Goal: Information Seeking & Learning: Learn about a topic

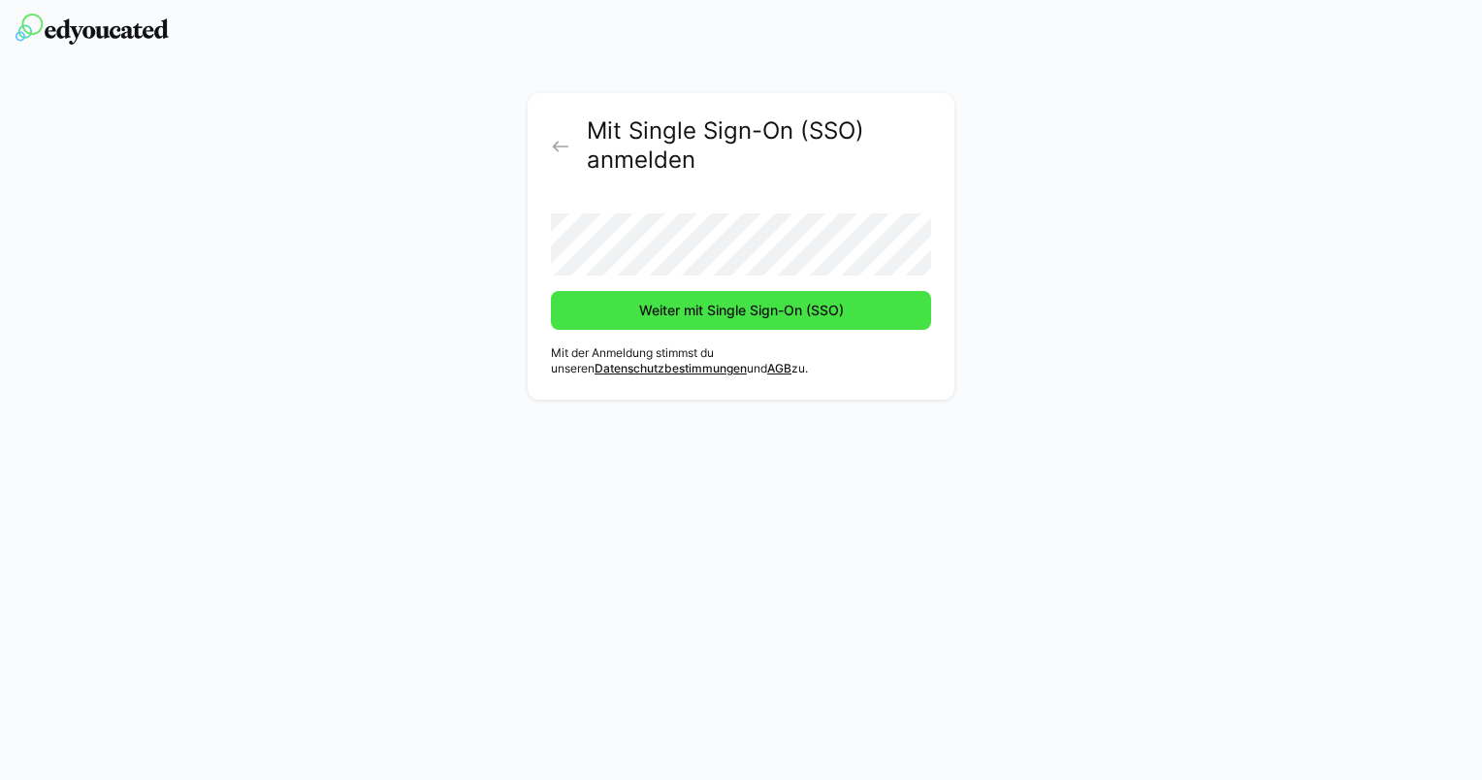
click at [690, 316] on span "Weiter mit Single Sign-On (SSO)" at bounding box center [741, 310] width 210 height 19
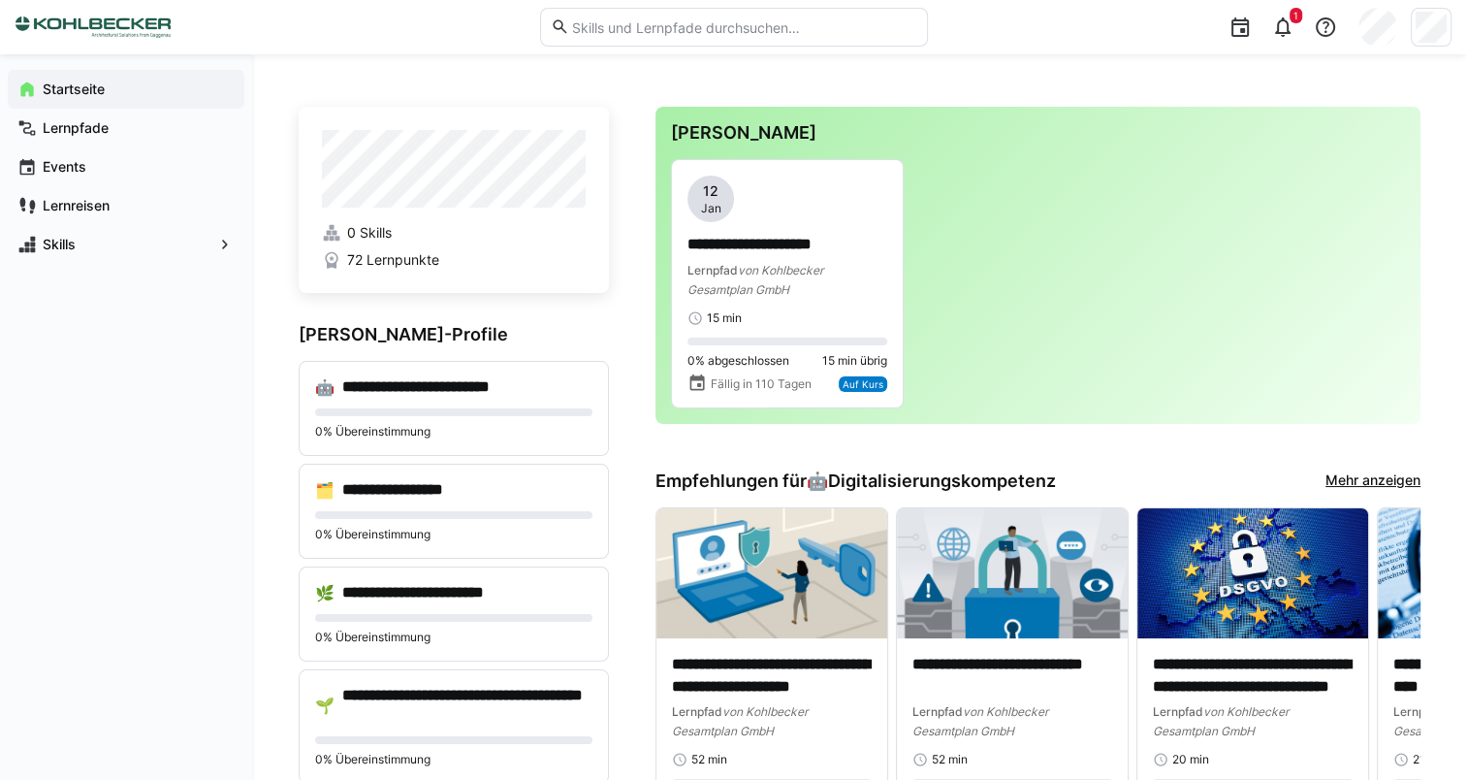
click at [681, 35] on input "text" at bounding box center [742, 26] width 347 height 17
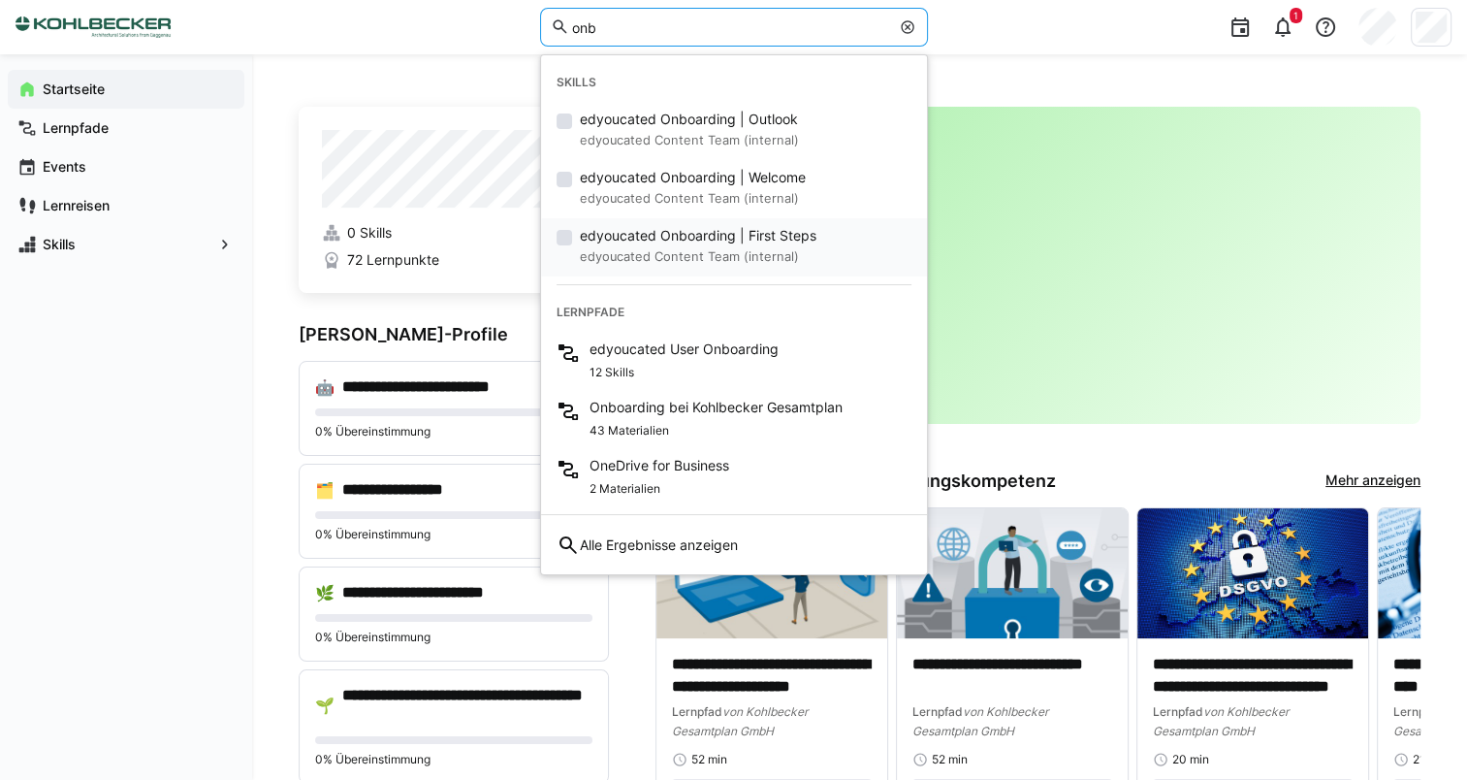
type input "onb"
click at [691, 241] on span "edyoucated Onboarding | First Steps" at bounding box center [698, 235] width 237 height 19
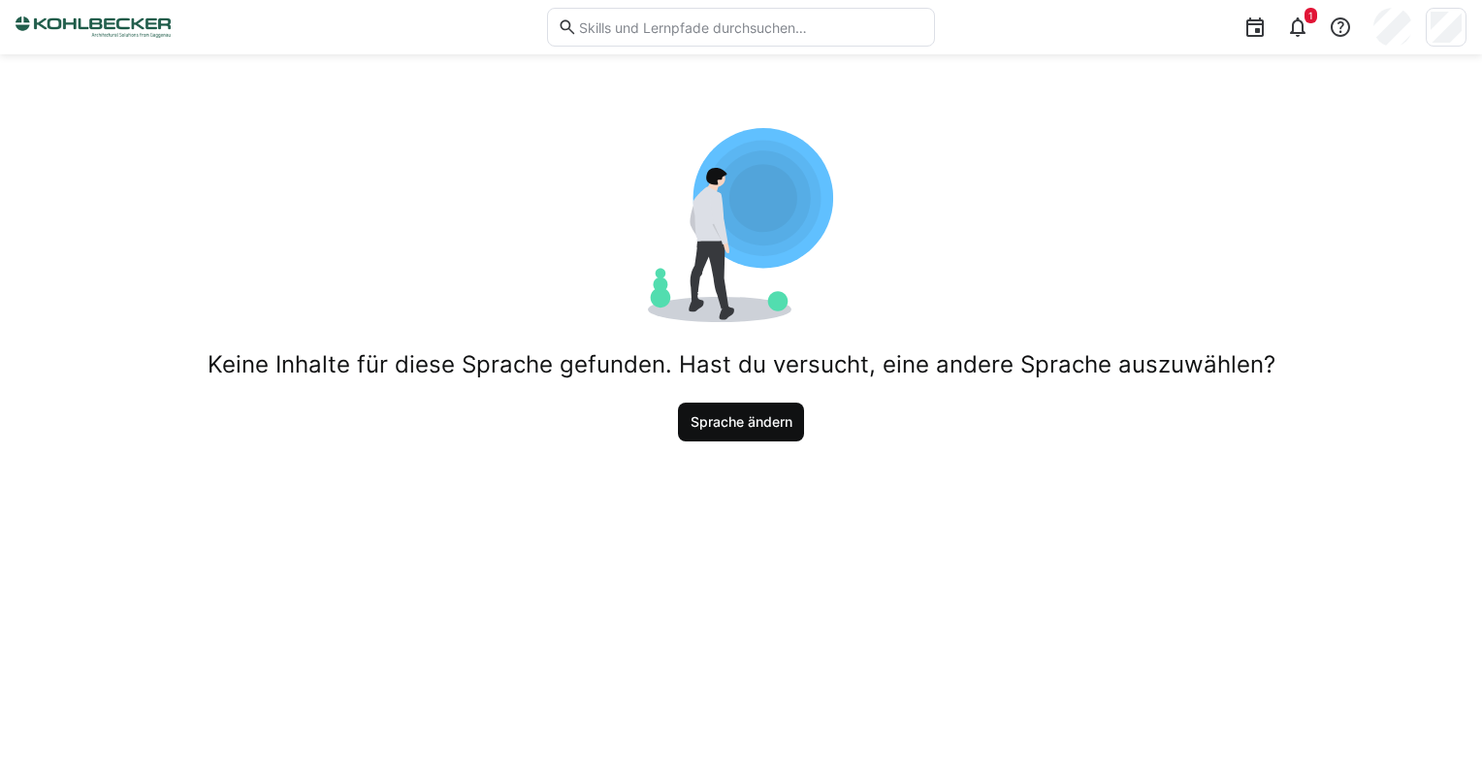
click at [749, 422] on span "Sprache ändern" at bounding box center [742, 421] width 108 height 19
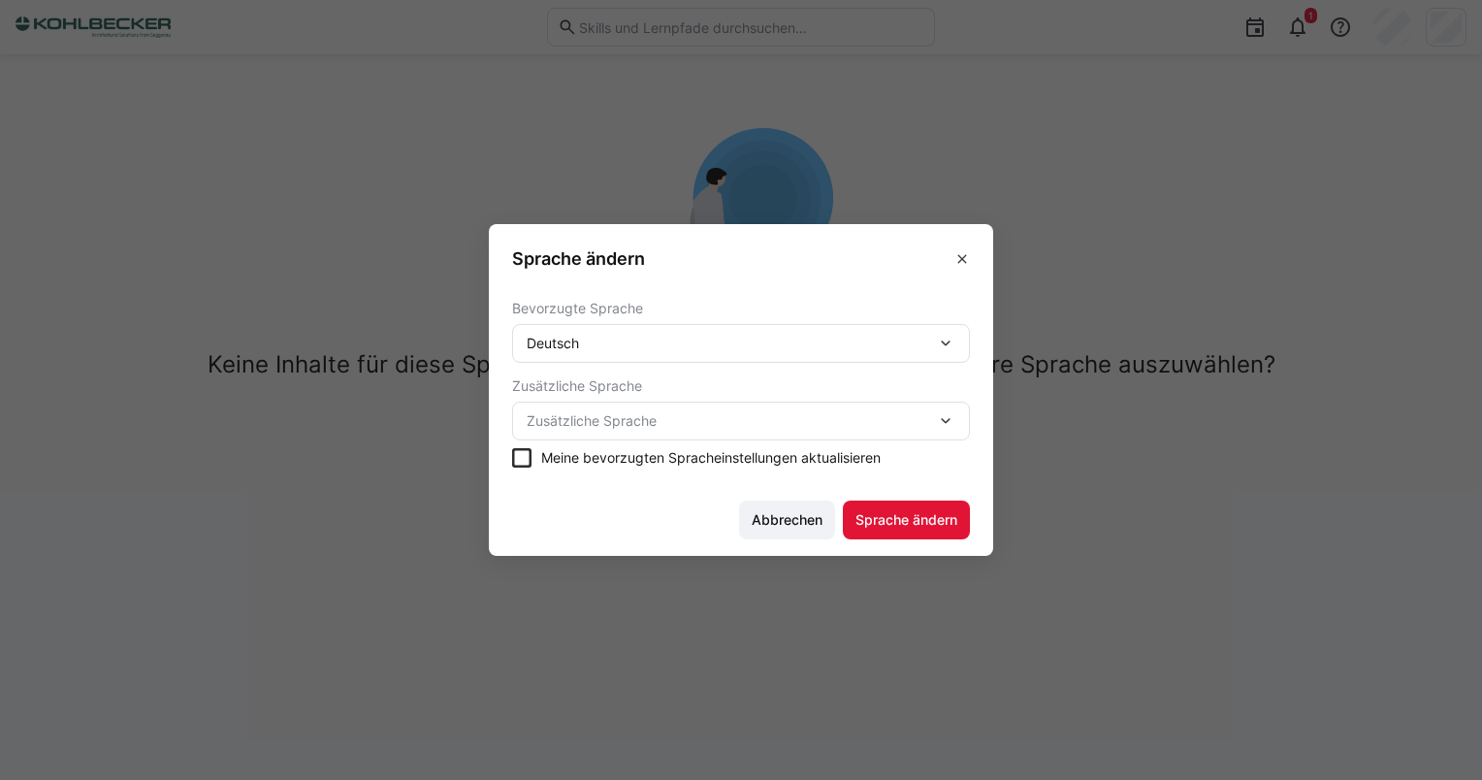
click at [630, 413] on span "Zusätzliche Sprache" at bounding box center [731, 420] width 409 height 19
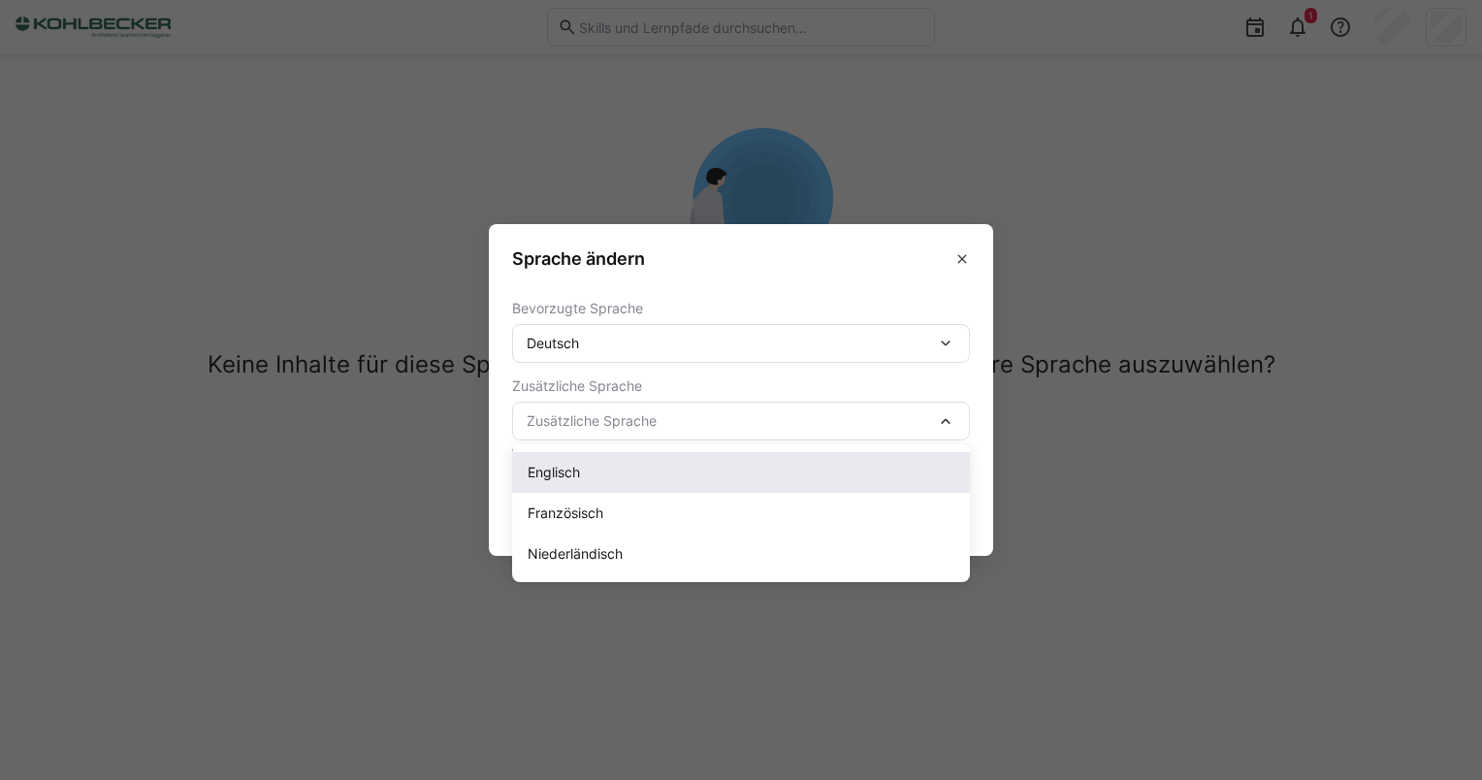
click at [574, 481] on span "Englisch" at bounding box center [554, 472] width 52 height 19
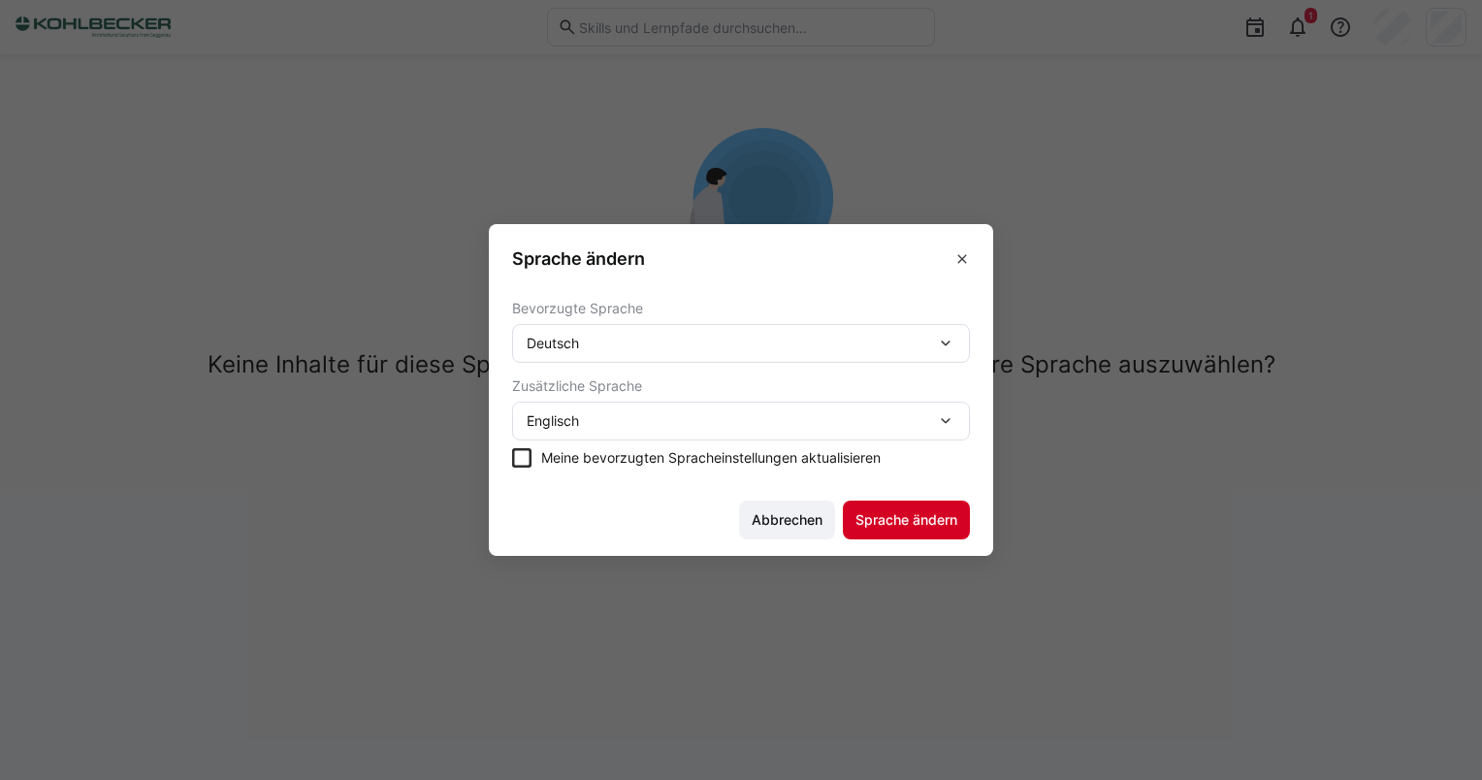
click at [906, 512] on span "Sprache ändern" at bounding box center [906, 519] width 108 height 19
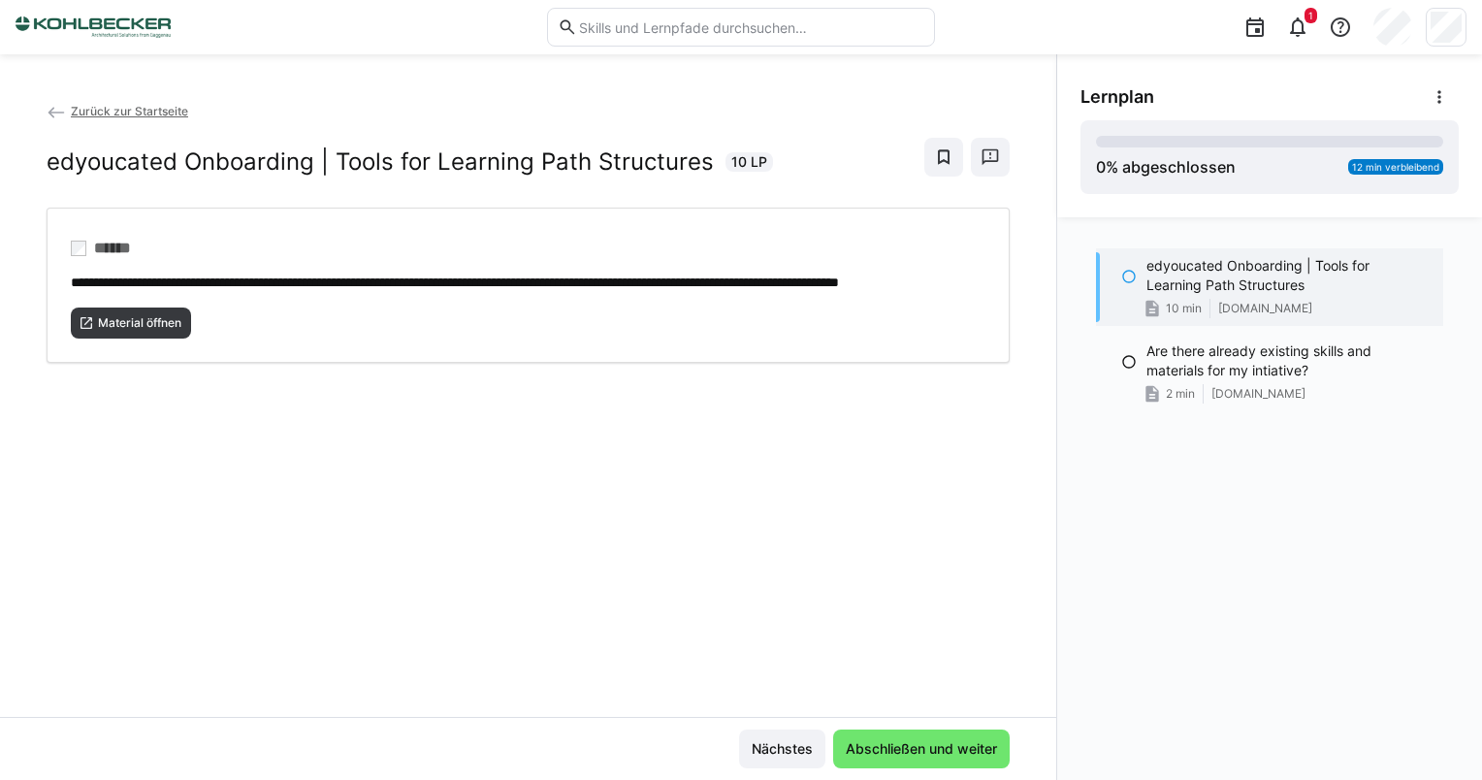
click at [141, 105] on span "Zurück zur Startseite" at bounding box center [129, 111] width 117 height 15
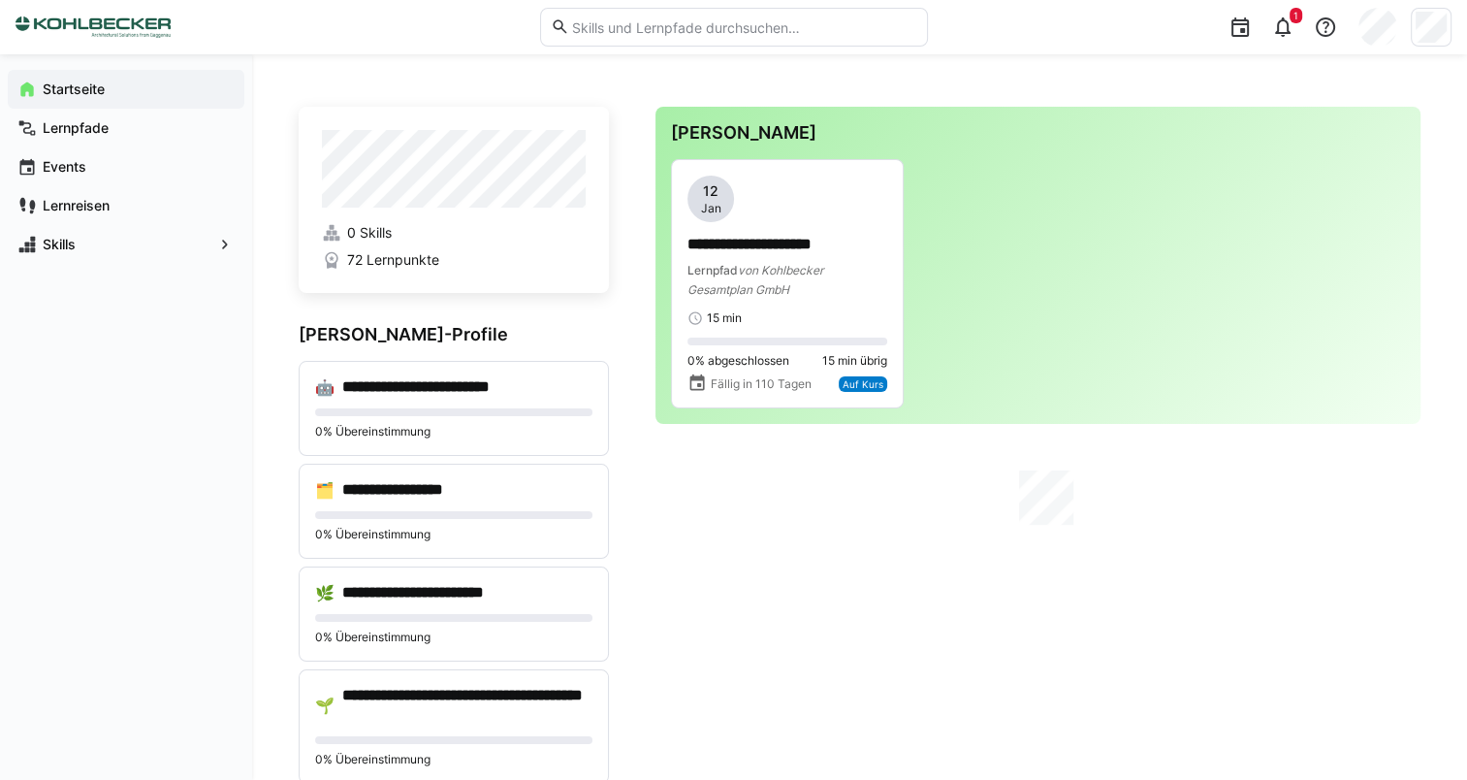
click at [650, 23] on input "text" at bounding box center [742, 26] width 347 height 17
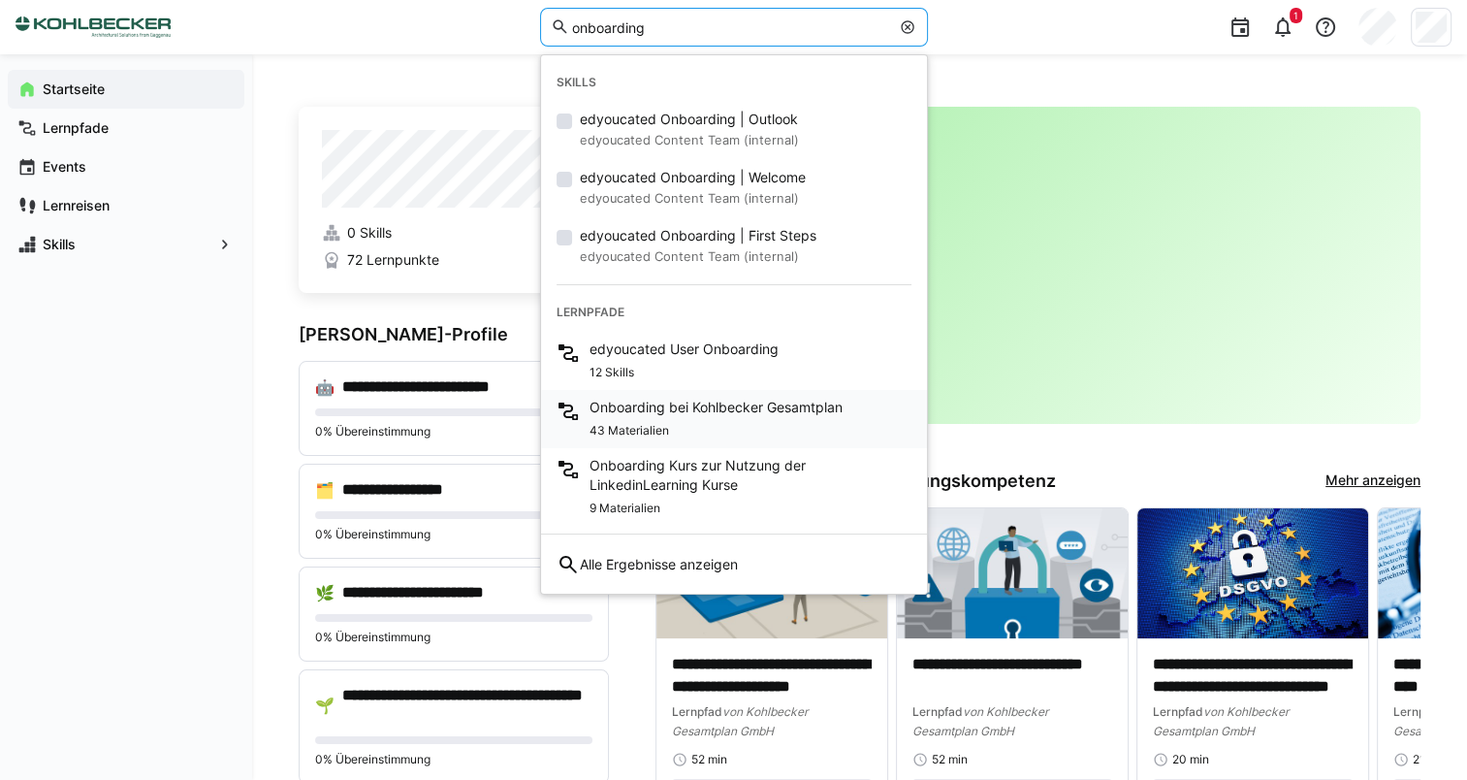
type input "onboarding"
click at [714, 417] on div "43 Materialien" at bounding box center [716, 428] width 253 height 23
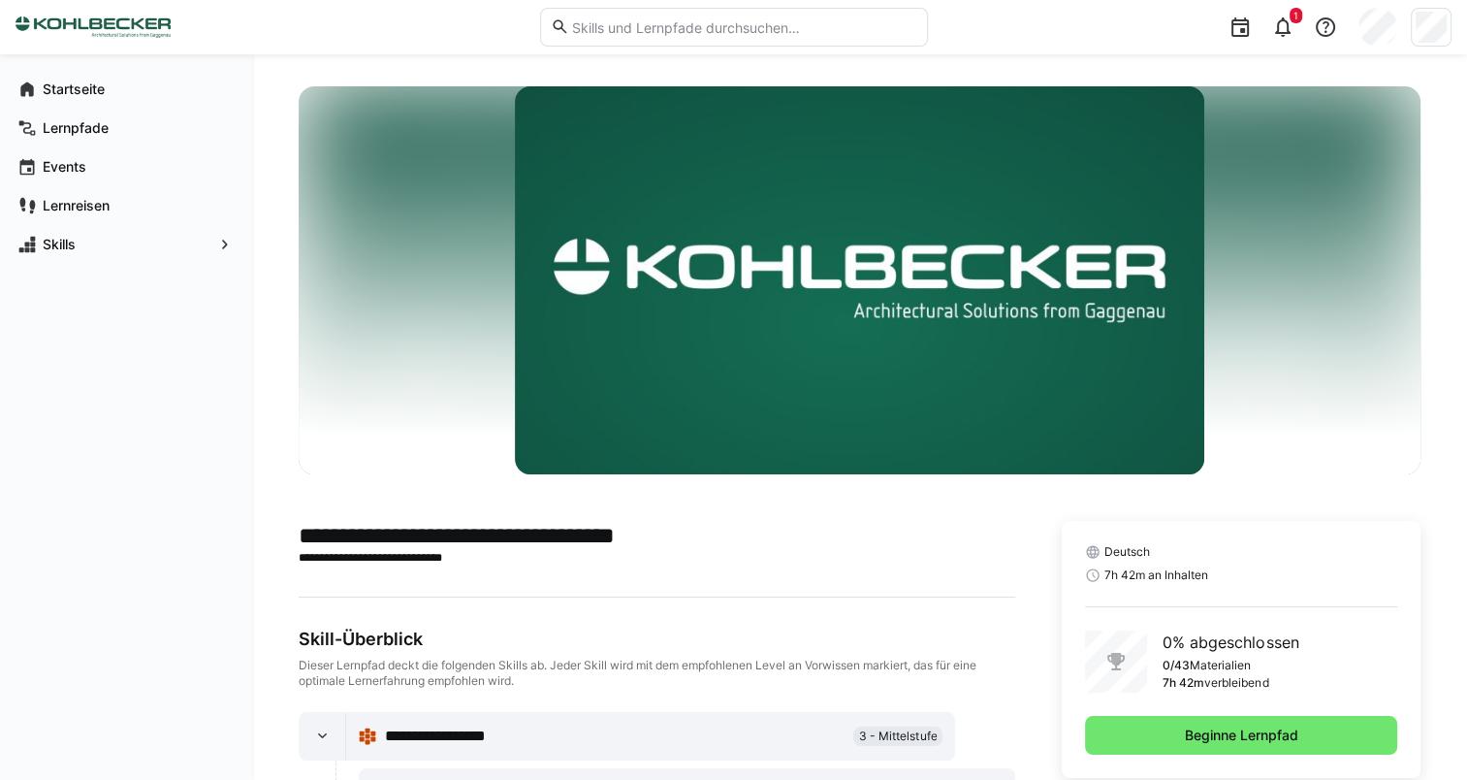
scroll to position [209, 0]
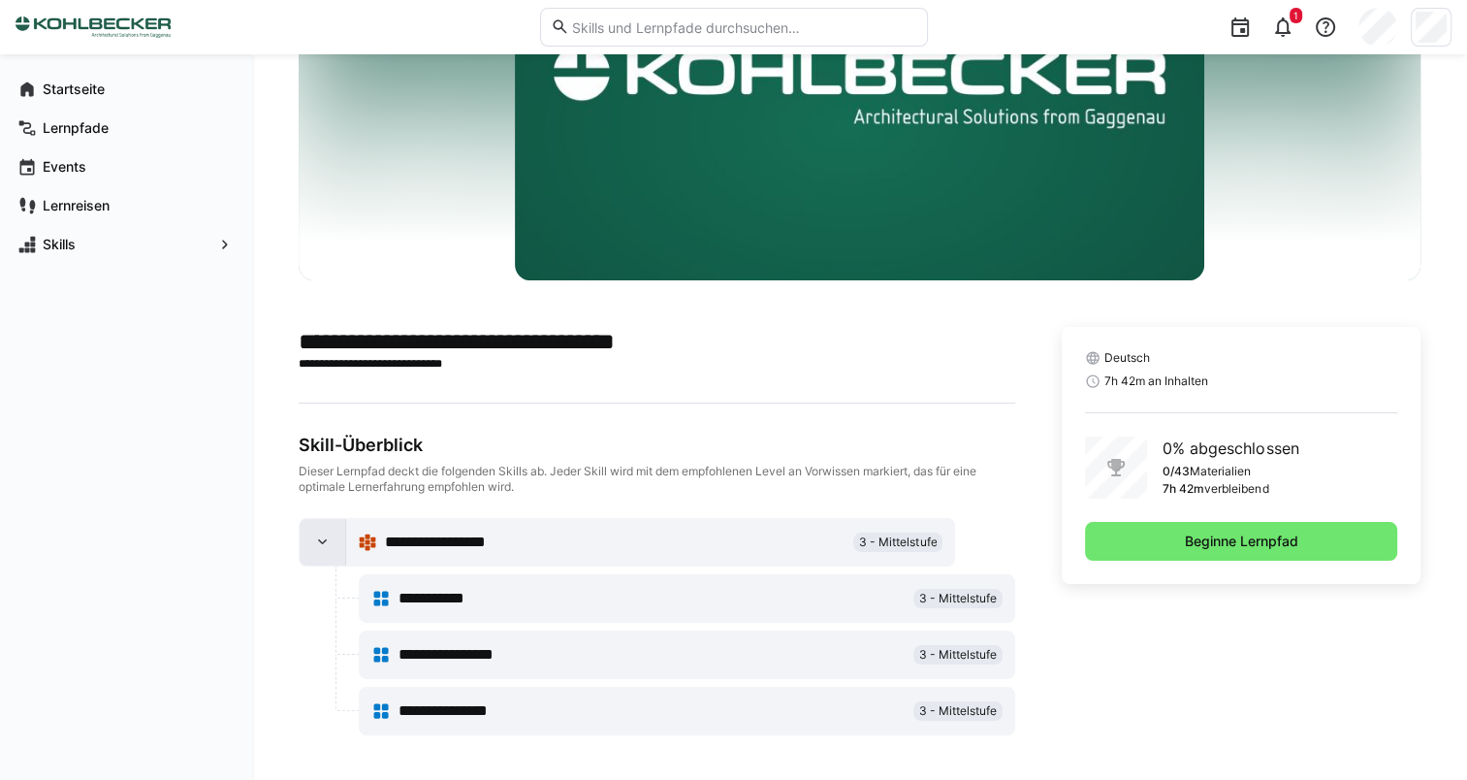
click at [313, 541] on eds-icon at bounding box center [322, 541] width 19 height 19
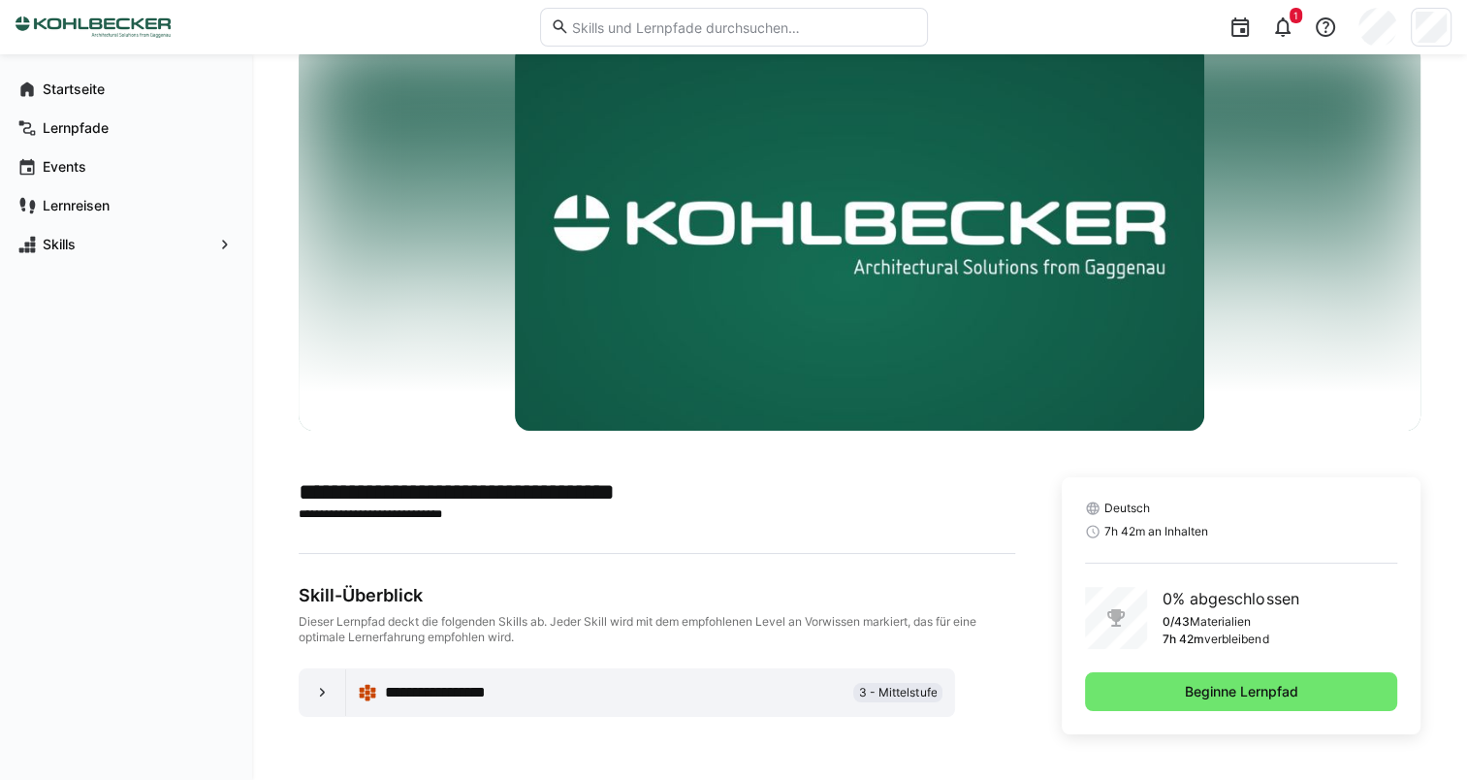
click at [327, 683] on eds-icon at bounding box center [322, 692] width 19 height 19
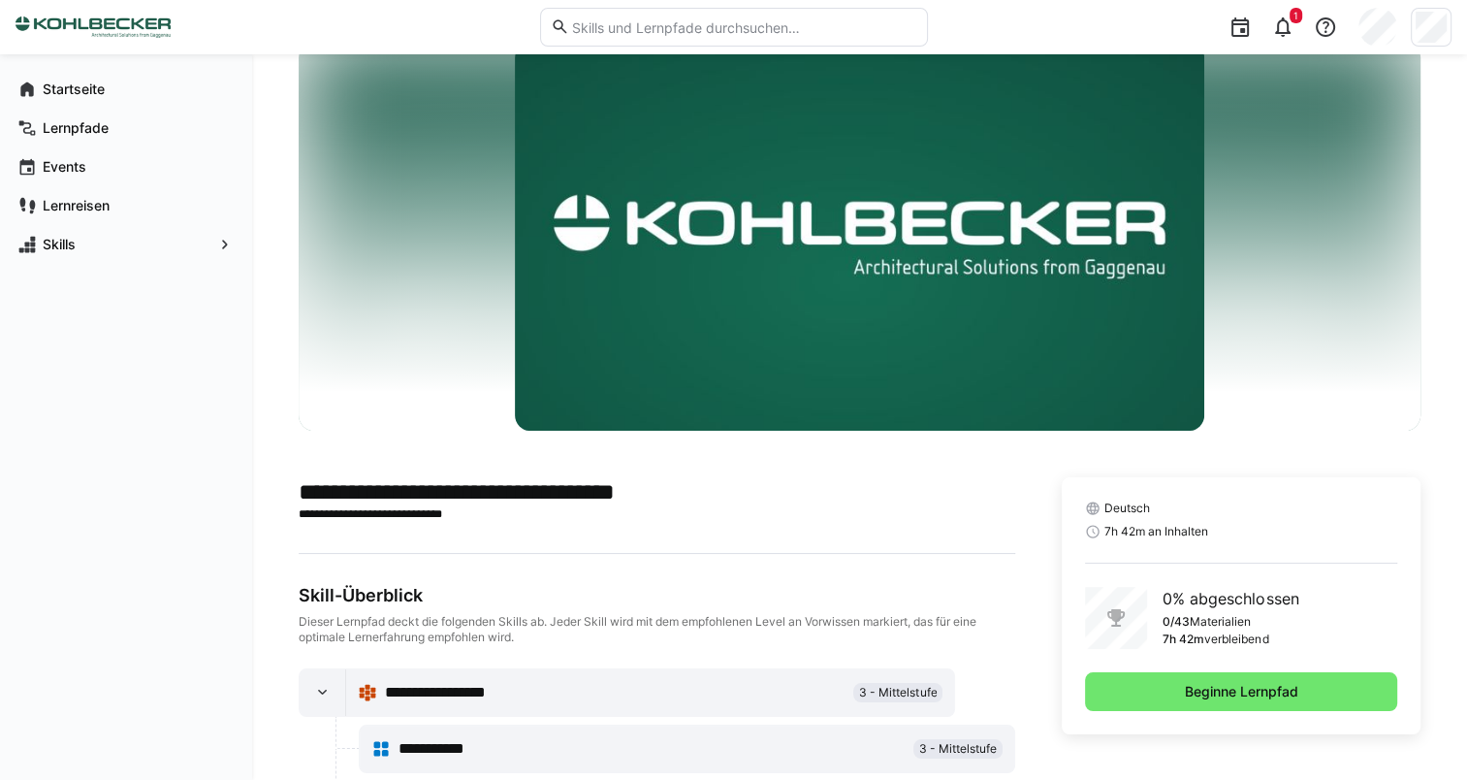
scroll to position [209, 0]
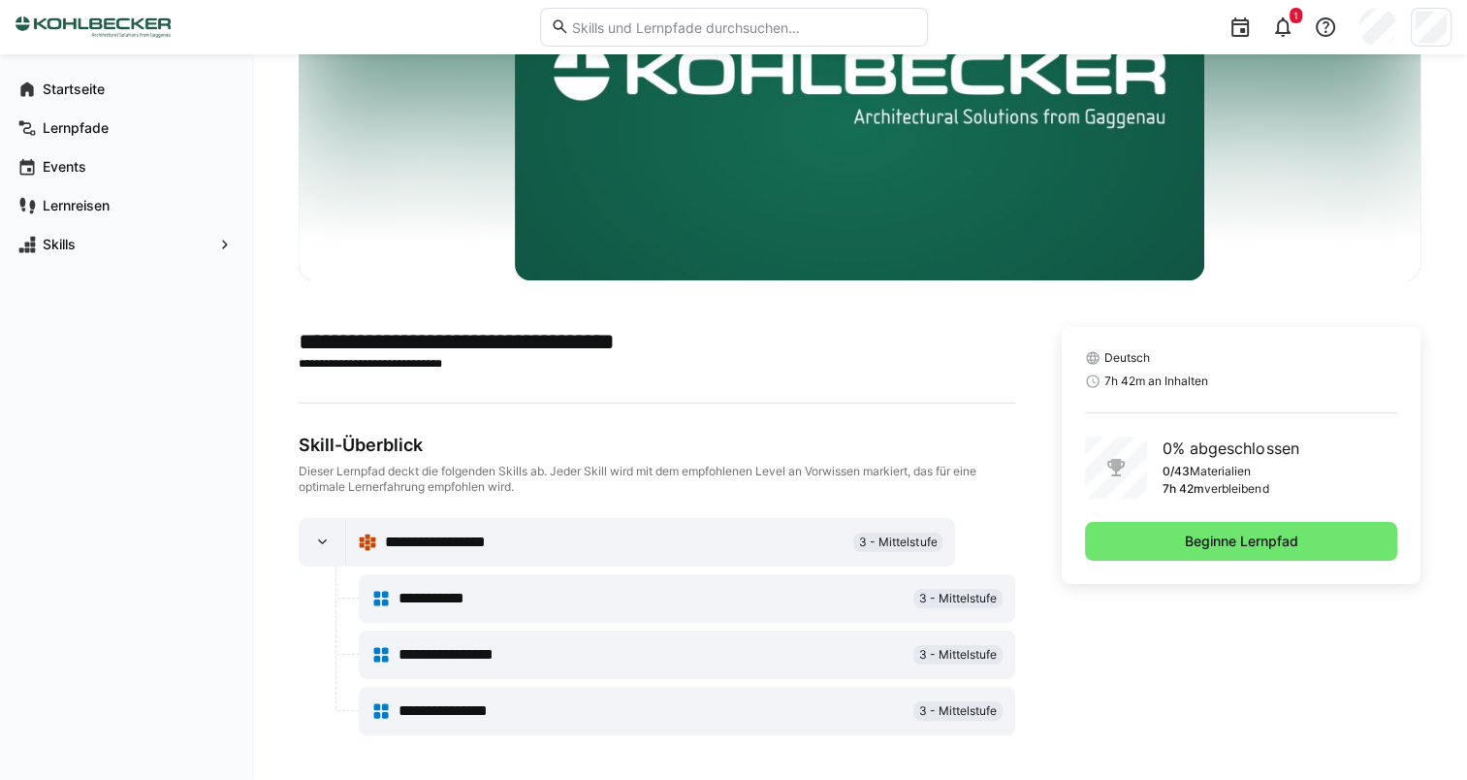
click at [456, 596] on span "**********" at bounding box center [447, 598] width 96 height 23
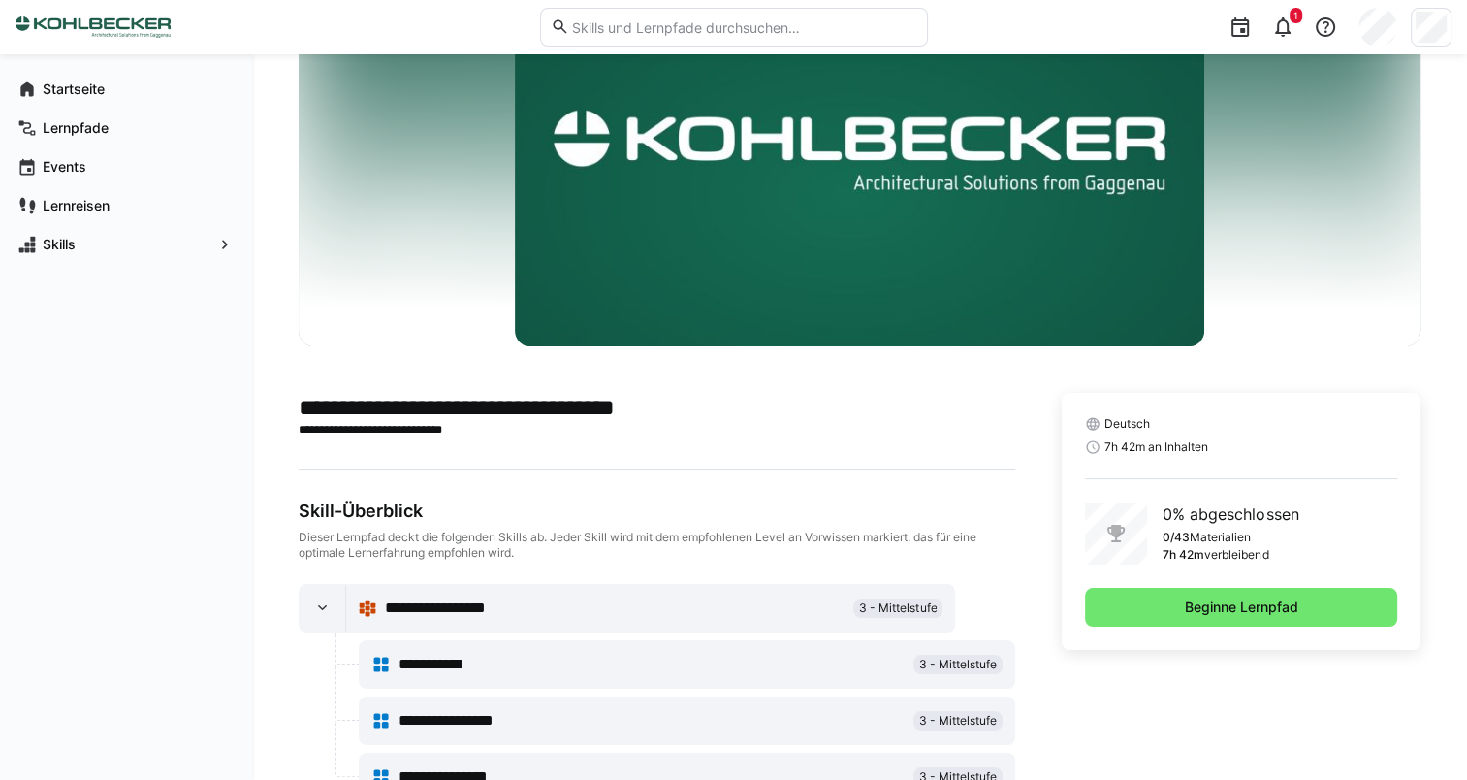
scroll to position [0, 0]
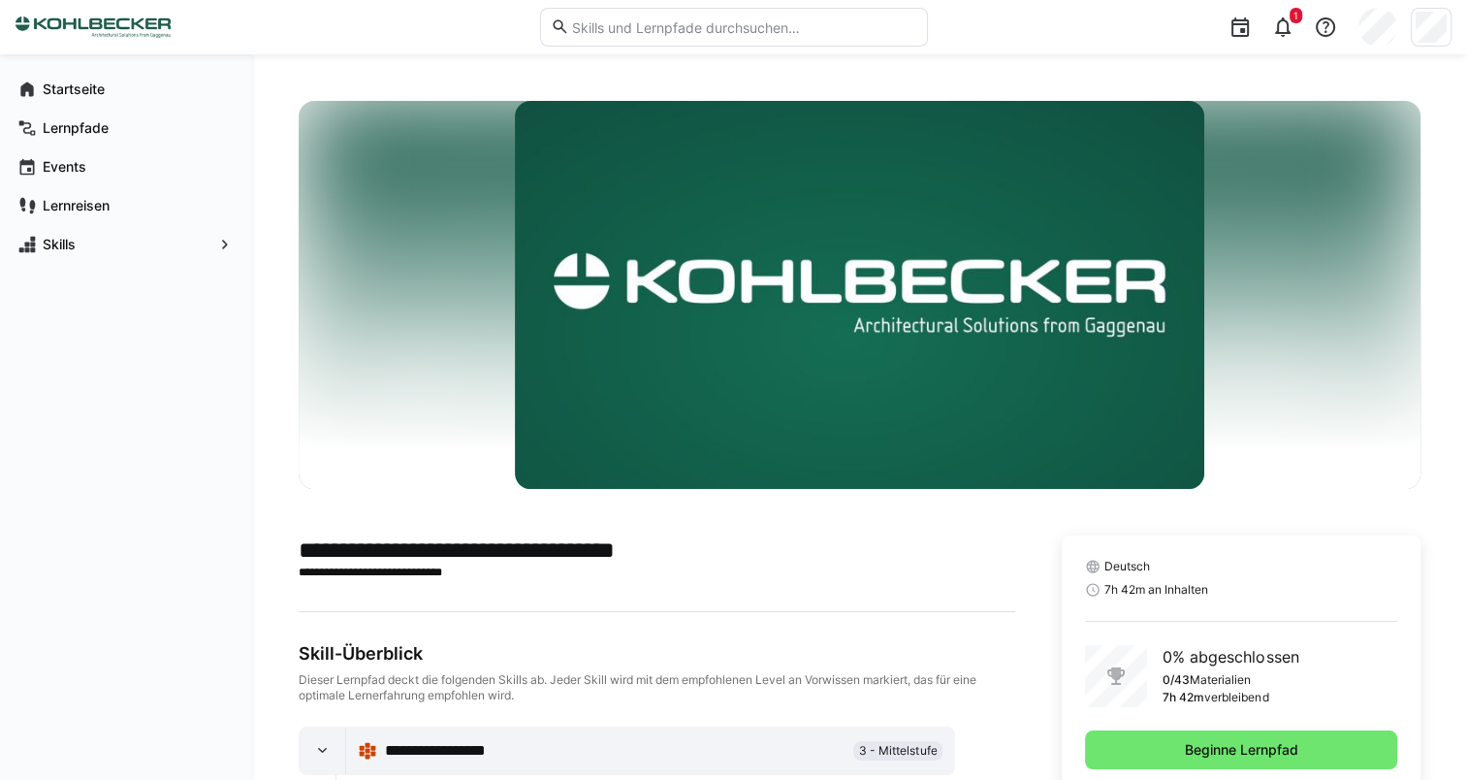
click at [69, 503] on div "Startseite Lernpfade Events Lernreisen Skills" at bounding box center [126, 416] width 252 height 725
click at [217, 244] on eds-icon at bounding box center [224, 244] width 19 height 19
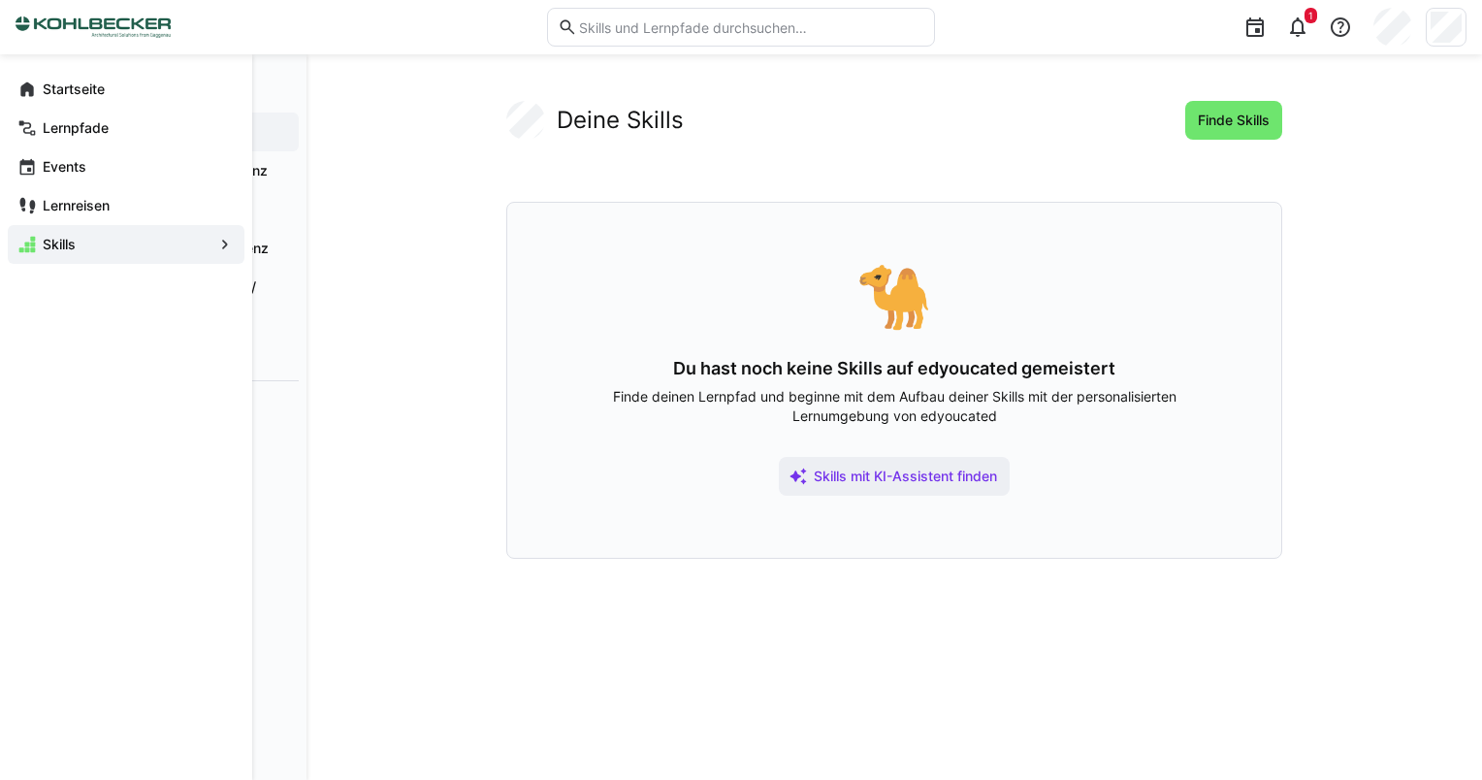
click at [213, 245] on div "Skills" at bounding box center [126, 244] width 237 height 39
click at [137, 142] on div "Lernpfade" at bounding box center [126, 128] width 237 height 39
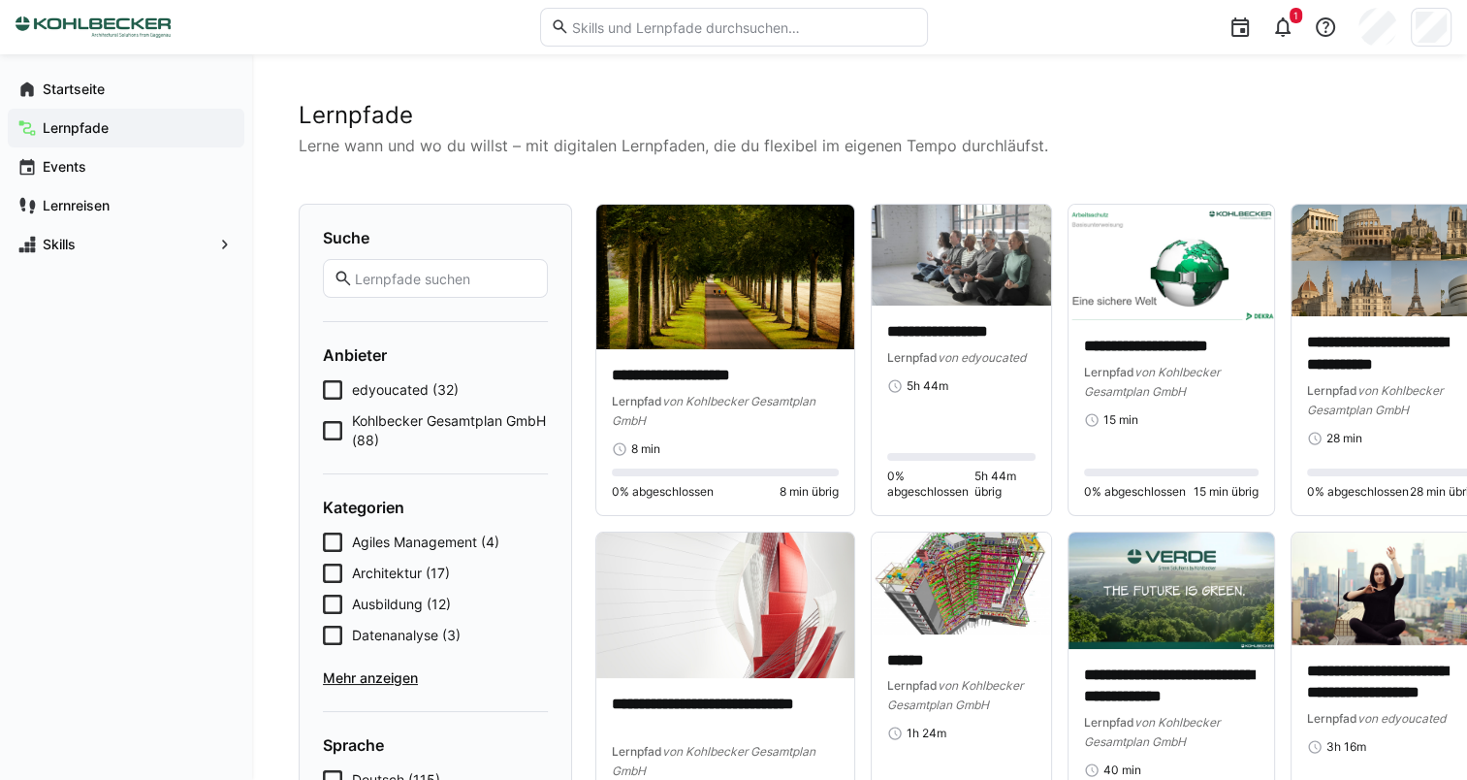
click at [442, 423] on span "Kohlbecker Gesamtplan GmbH (88)" at bounding box center [450, 430] width 196 height 39
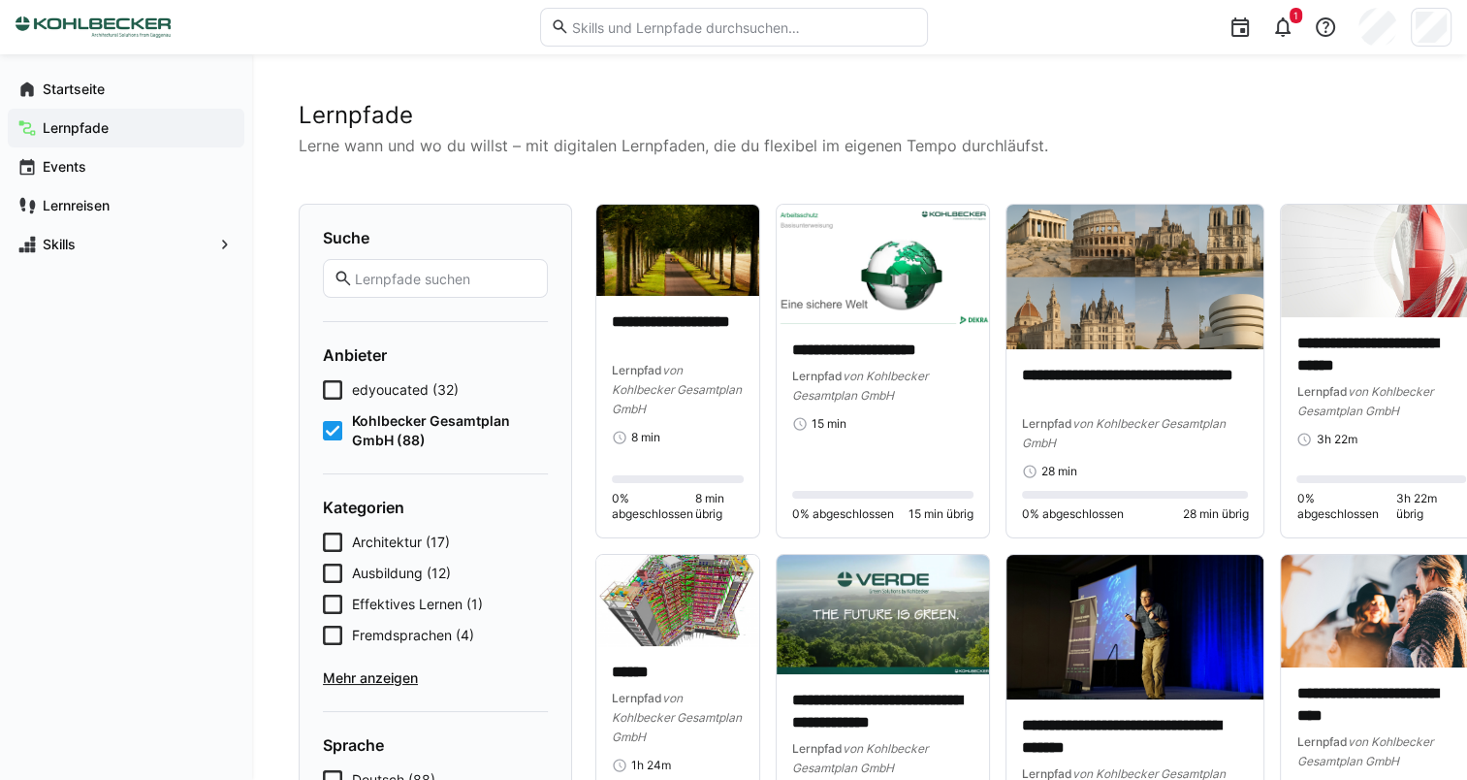
click at [349, 423] on eds-checkbox "Kohlbecker Gesamtplan GmbH (88)" at bounding box center [435, 430] width 225 height 39
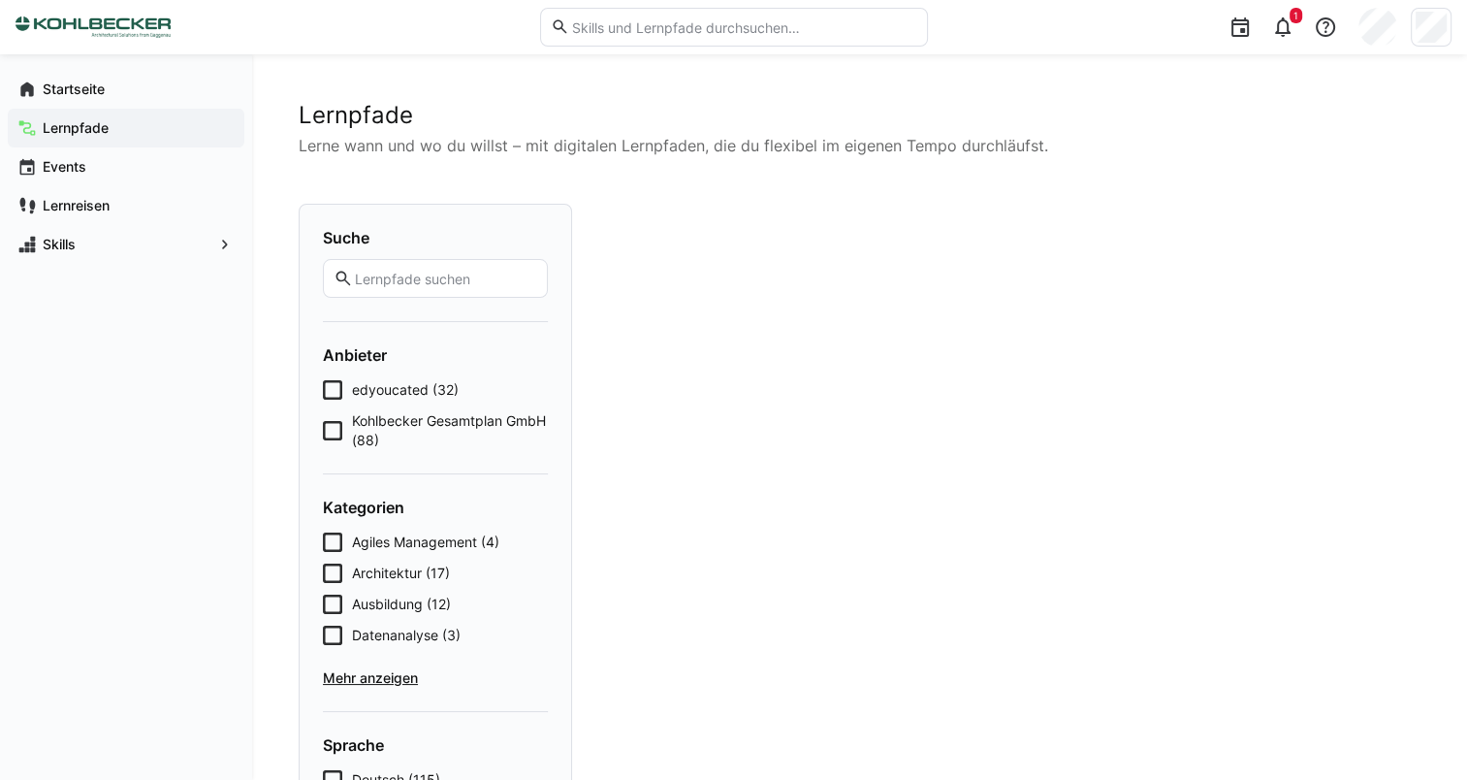
click at [361, 381] on span "edyoucated (32)" at bounding box center [405, 389] width 107 height 19
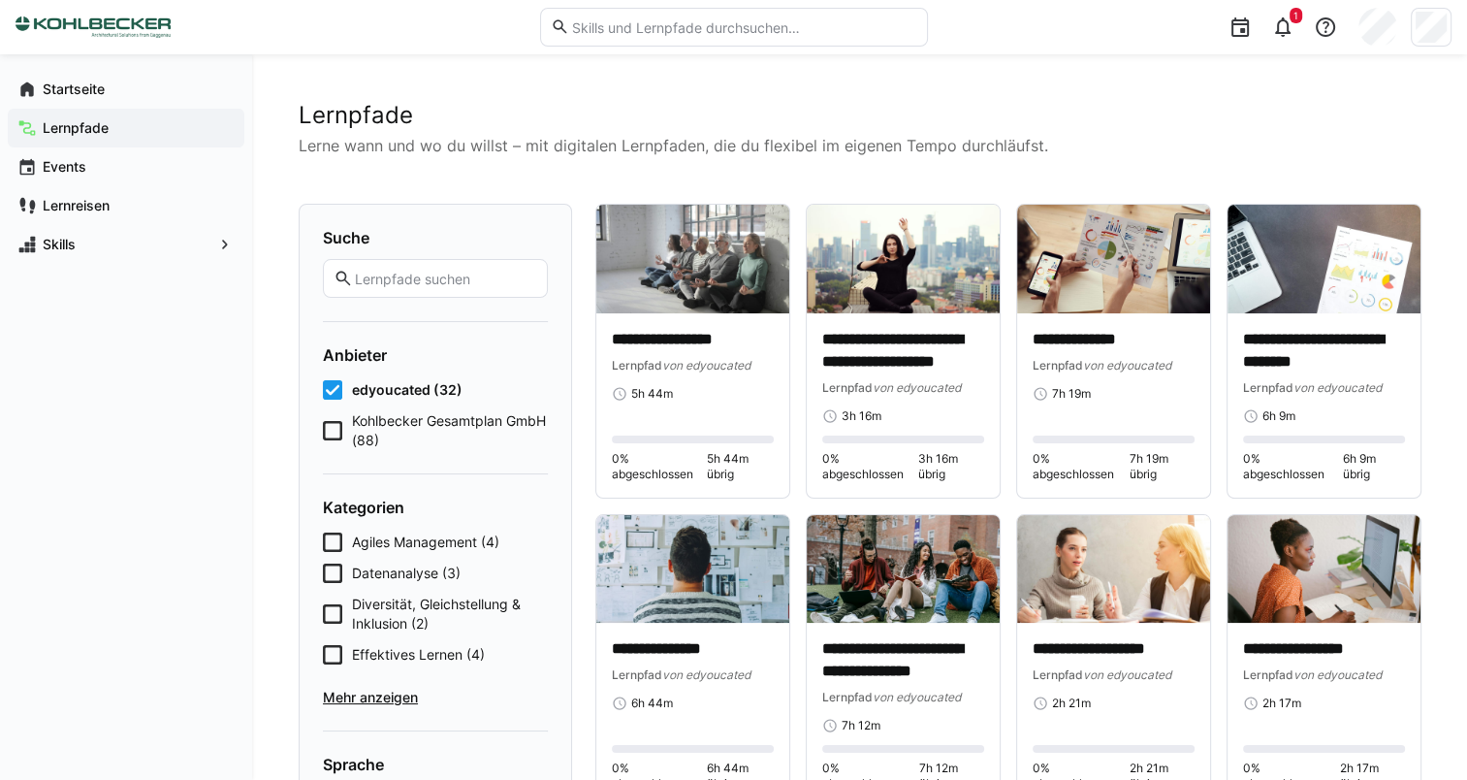
click at [363, 399] on span "edyoucated (32)" at bounding box center [407, 389] width 111 height 19
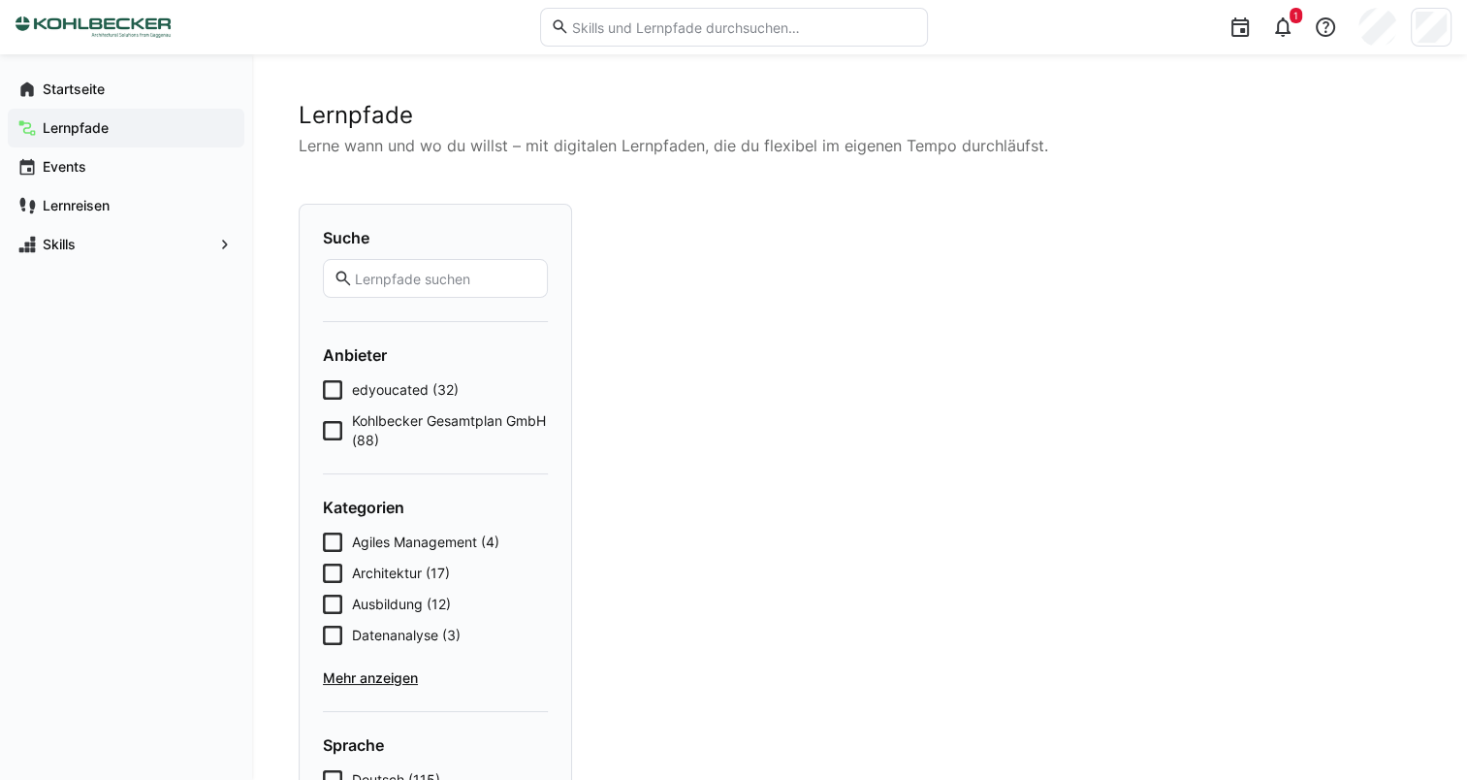
click at [353, 432] on span "Kohlbecker Gesamtplan GmbH (88)" at bounding box center [450, 430] width 196 height 39
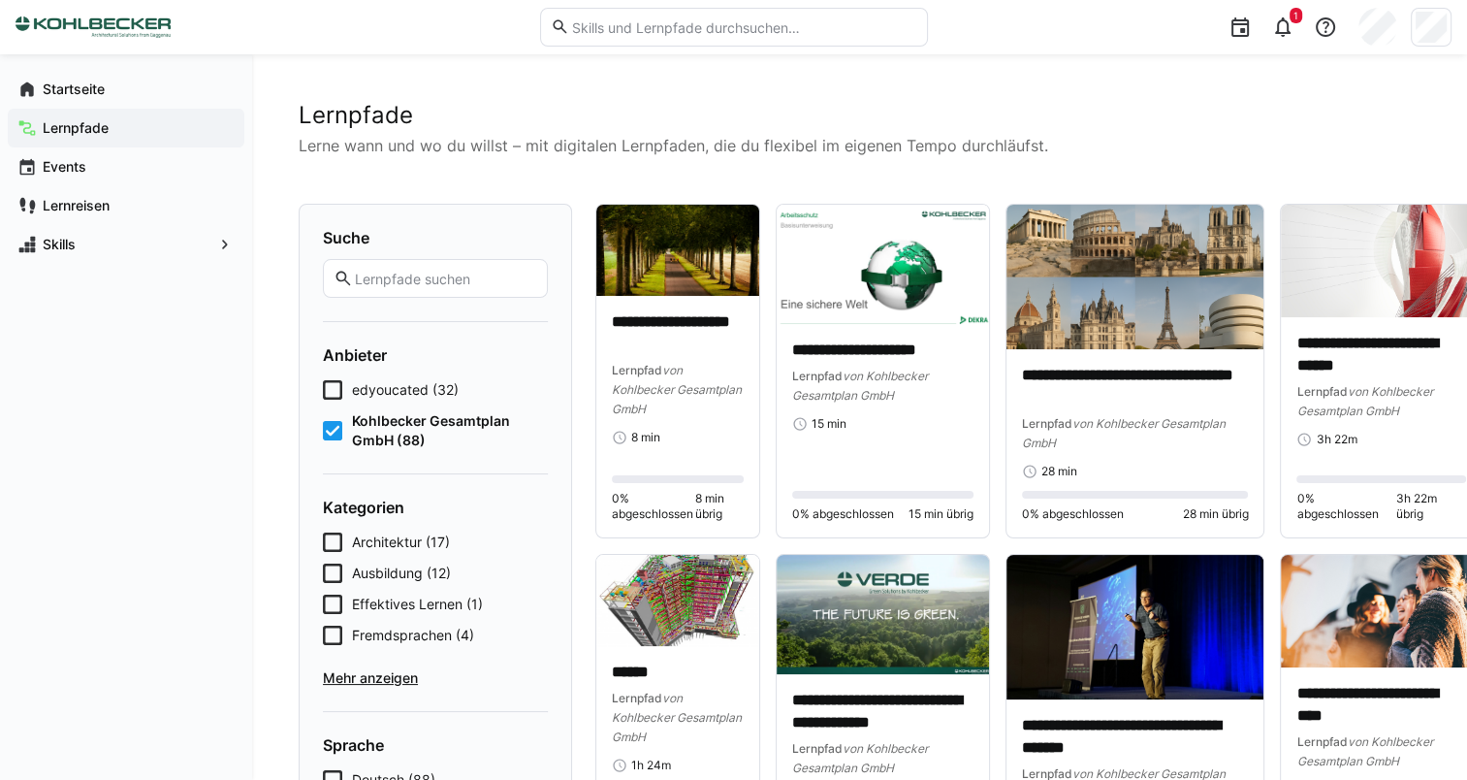
click at [386, 675] on span "Mehr anzeigen" at bounding box center [435, 677] width 225 height 19
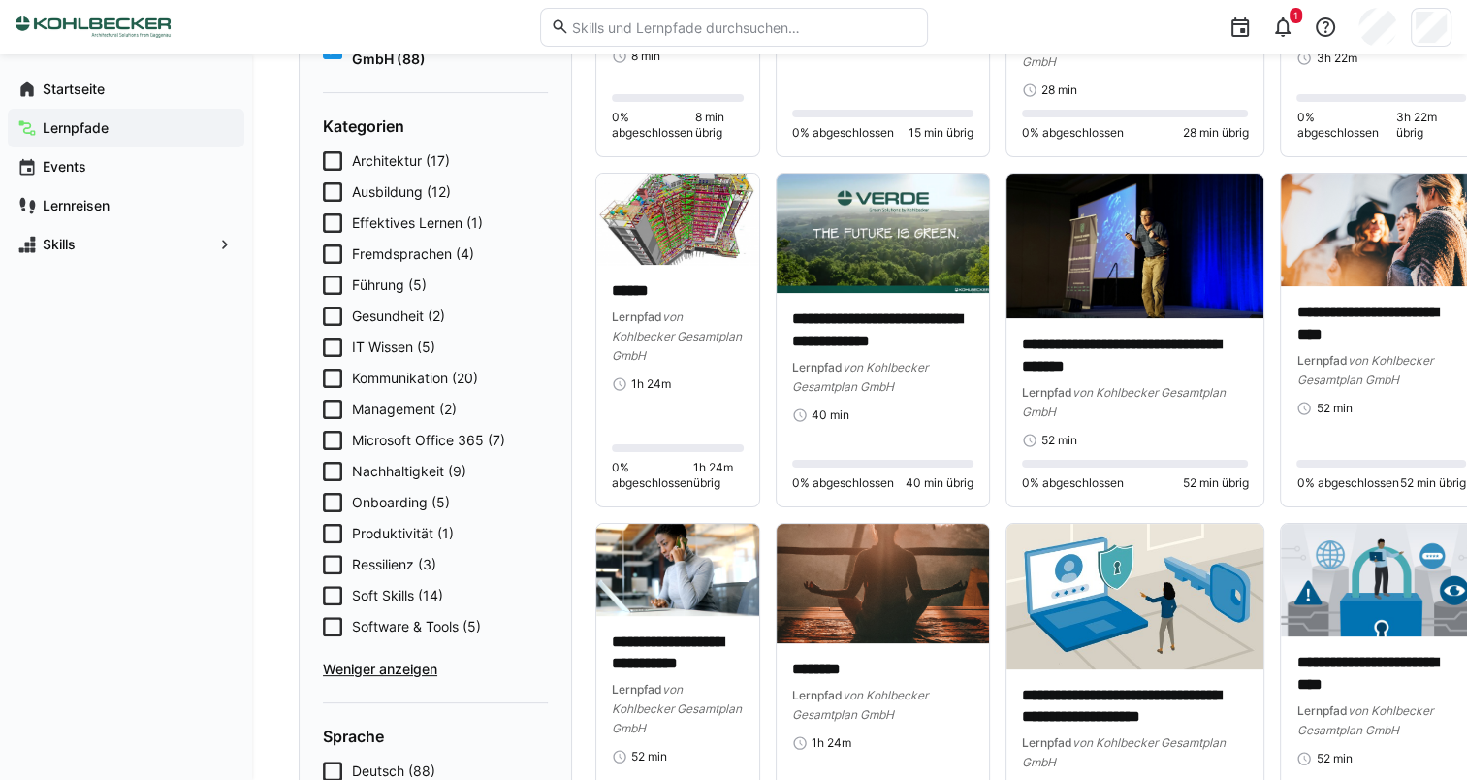
scroll to position [388, 0]
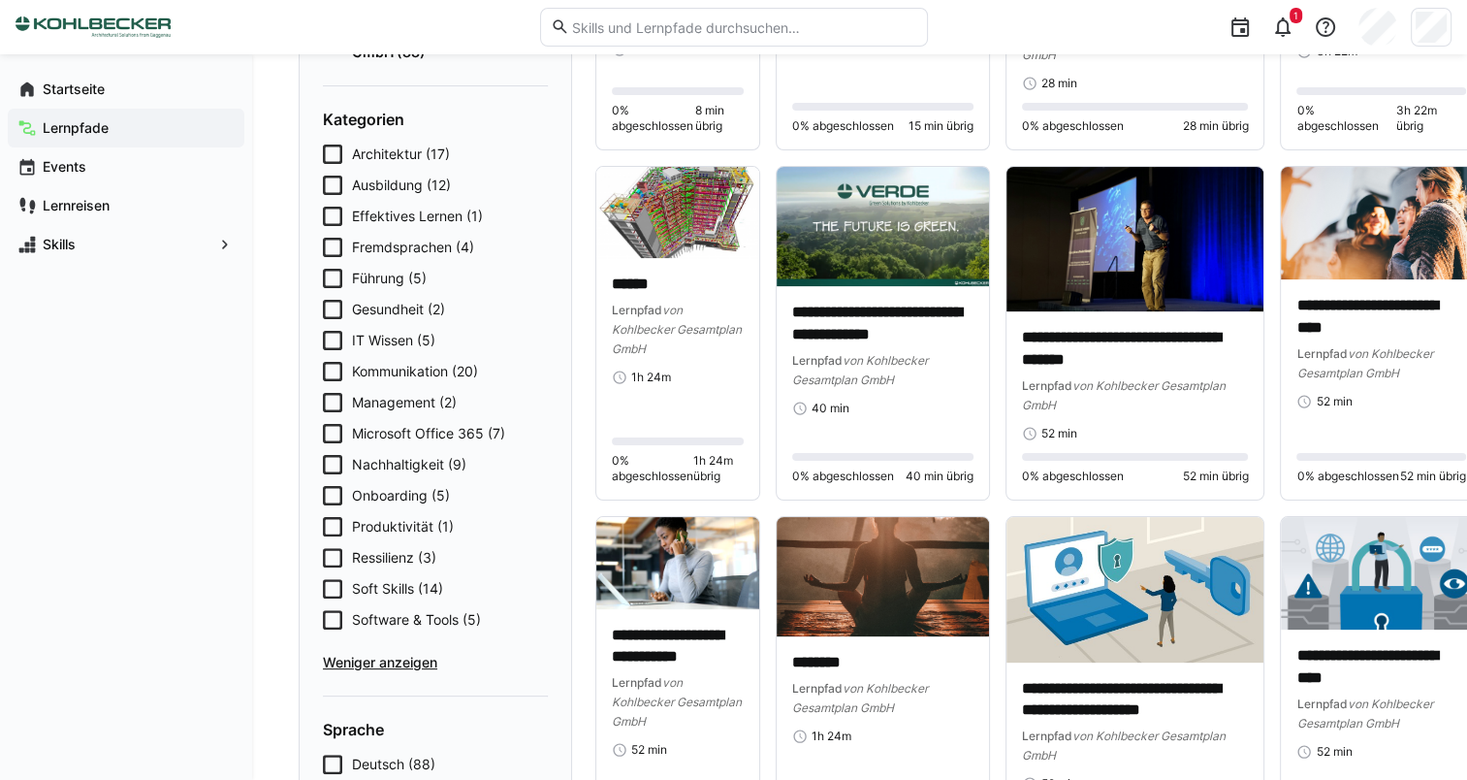
click at [409, 593] on span "Soft Skills (14)" at bounding box center [397, 588] width 91 height 19
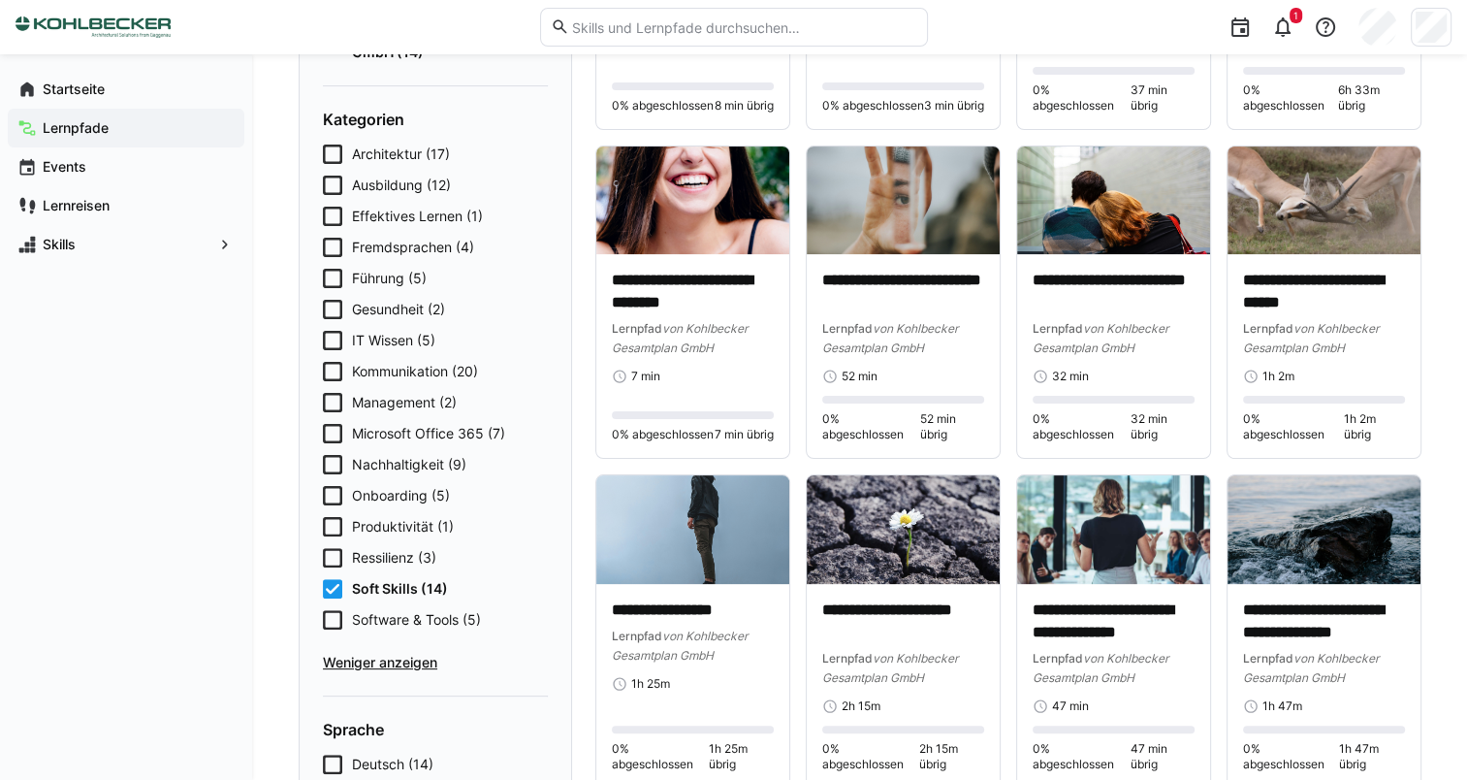
click at [409, 592] on span "Soft Skills (14)" at bounding box center [400, 588] width 96 height 19
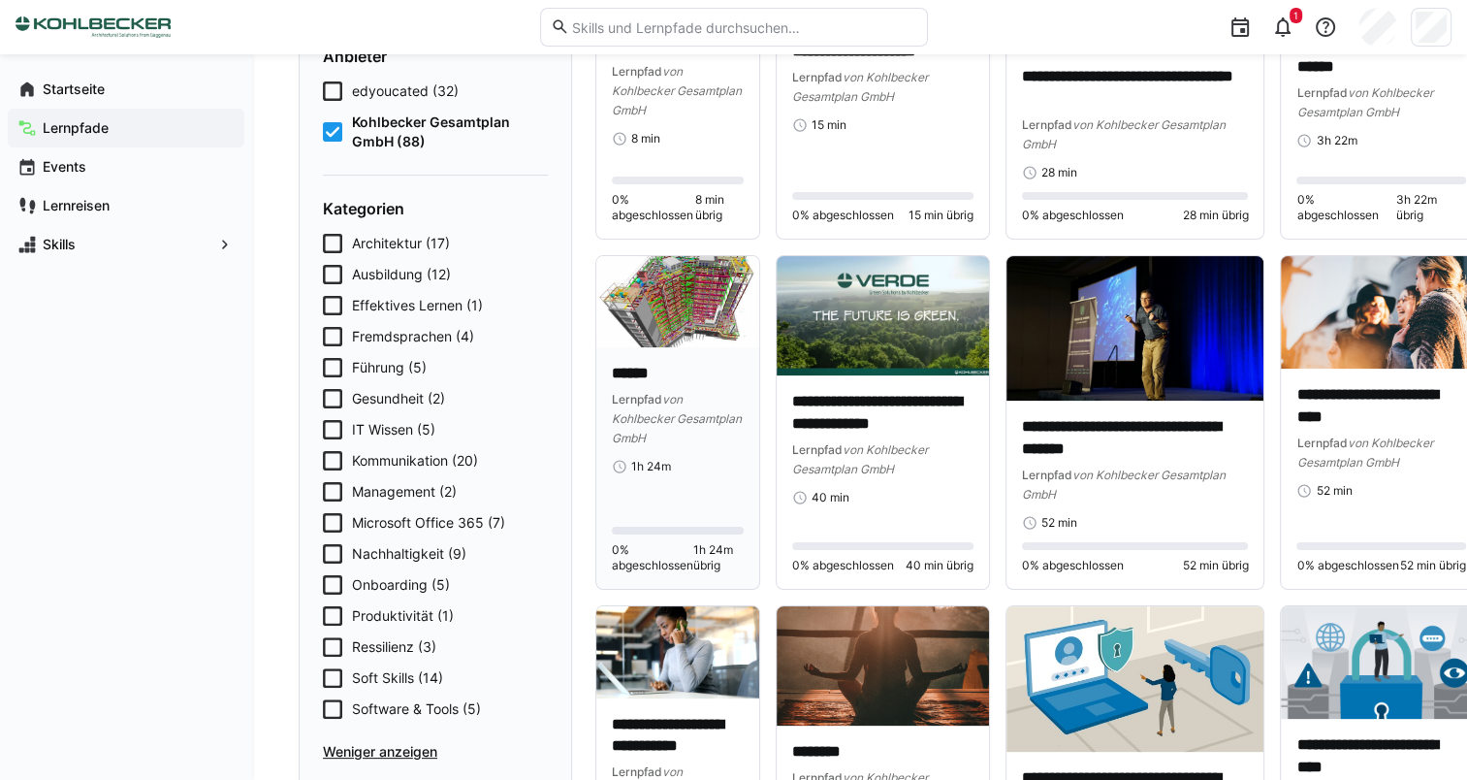
scroll to position [194, 0]
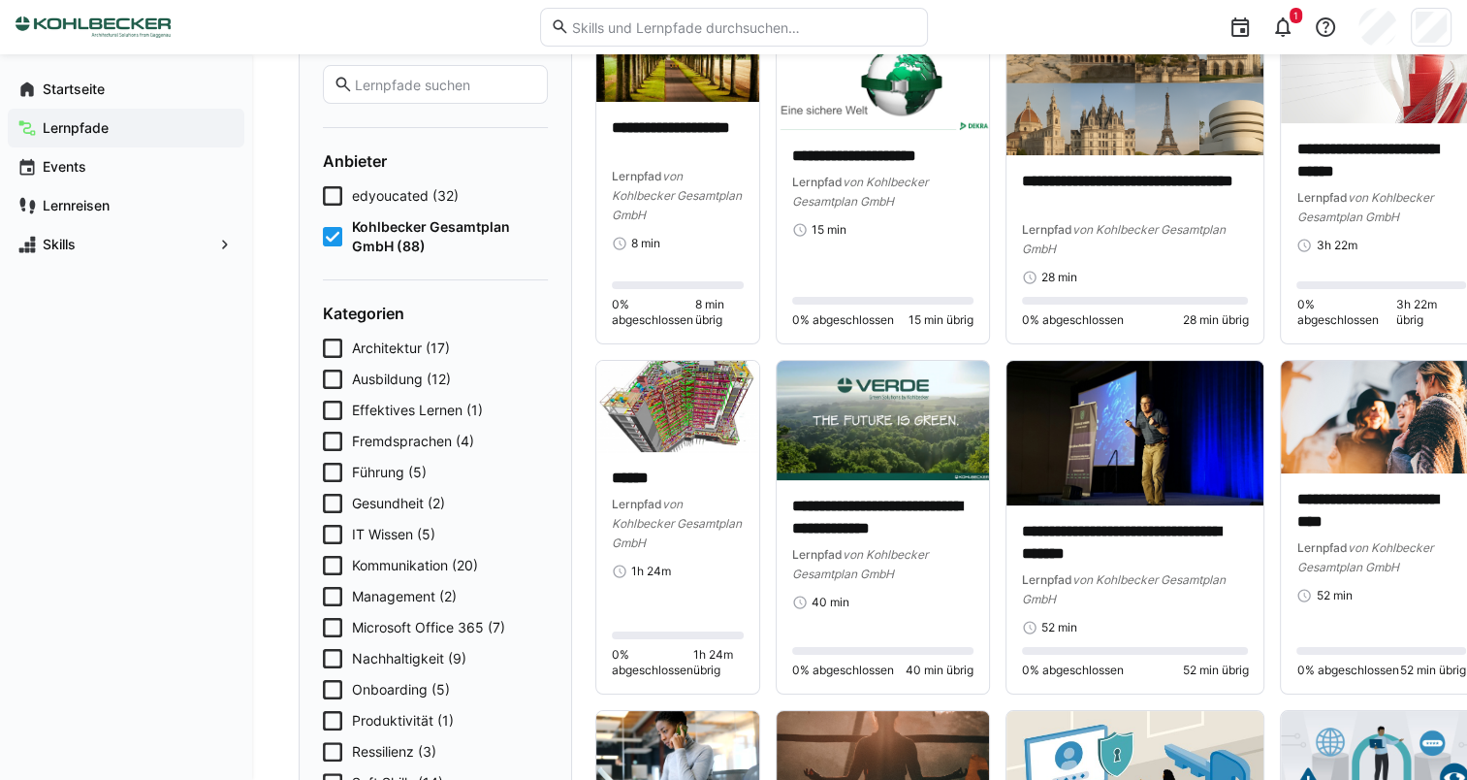
click at [410, 587] on span "Management (2)" at bounding box center [404, 596] width 105 height 19
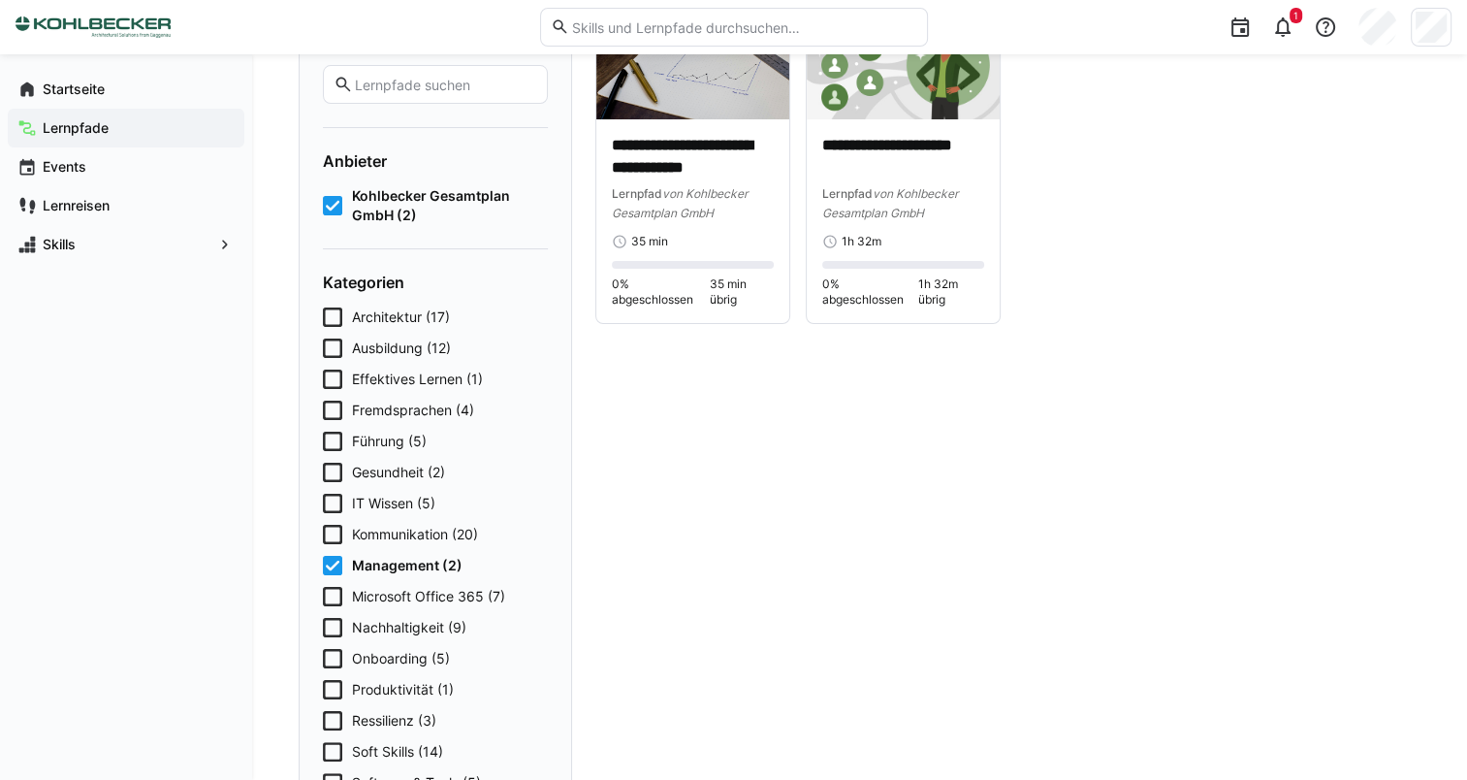
click at [410, 568] on span "Management (2)" at bounding box center [407, 565] width 111 height 19
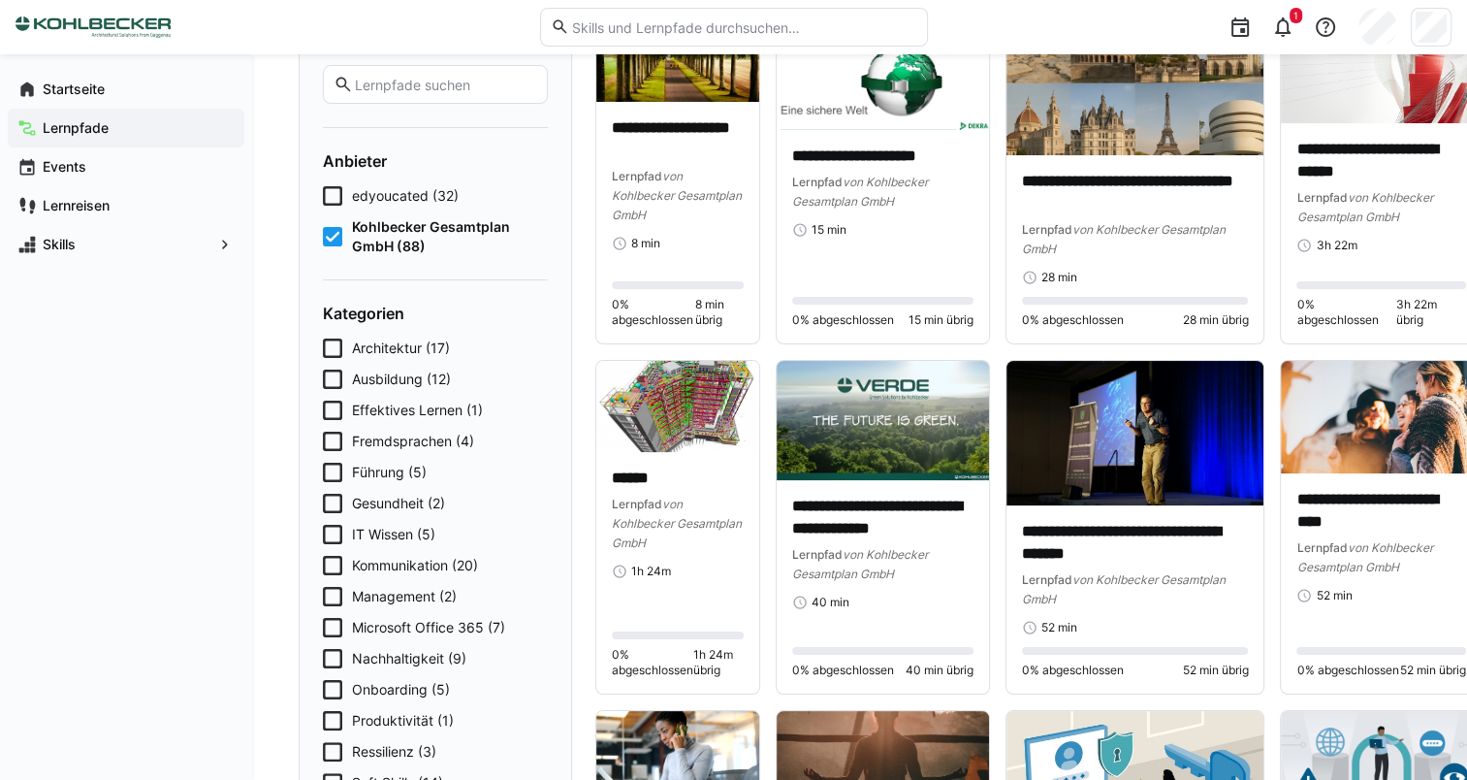
click at [430, 629] on span "Microsoft Office 365 (7)" at bounding box center [428, 627] width 153 height 19
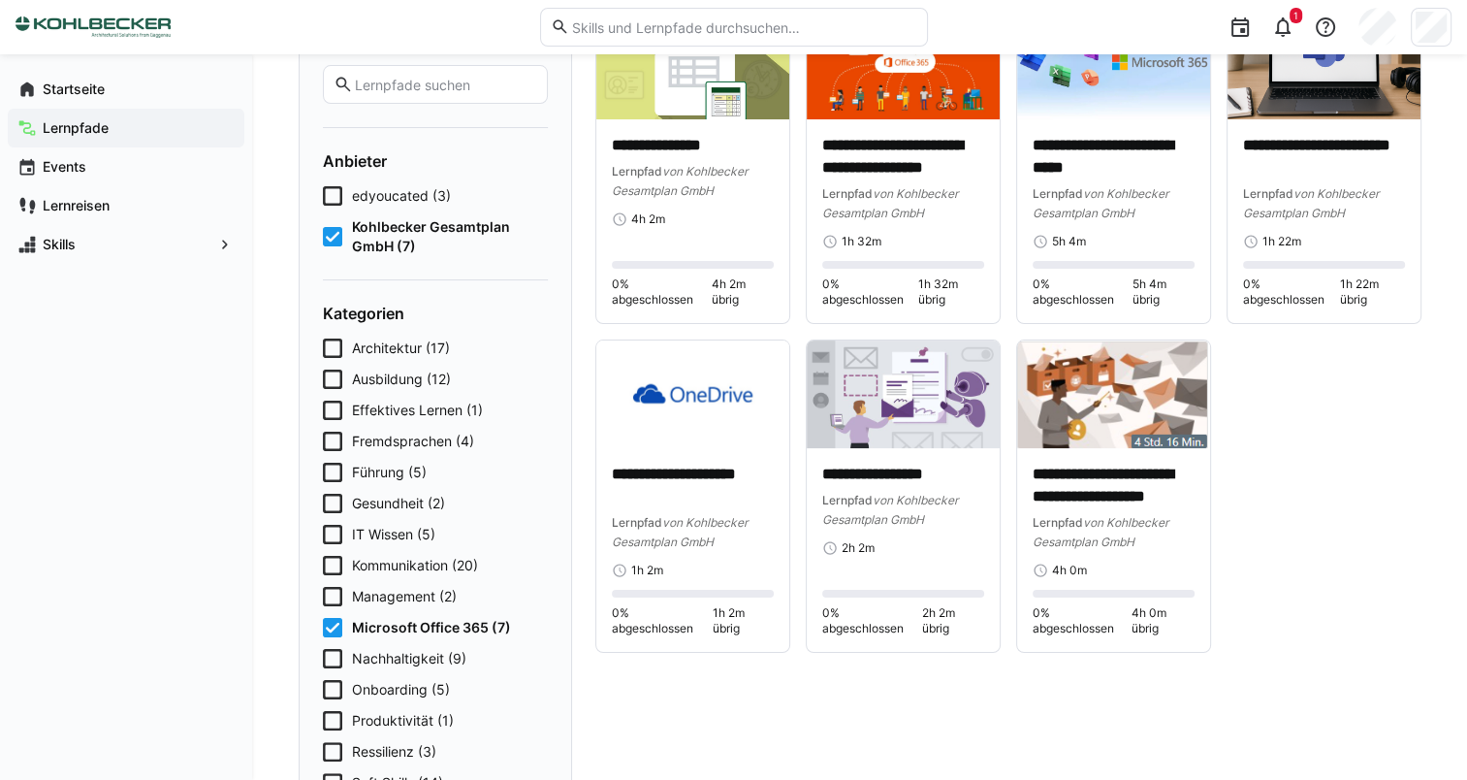
click at [441, 628] on span "Microsoft Office 365 (7)" at bounding box center [431, 627] width 159 height 19
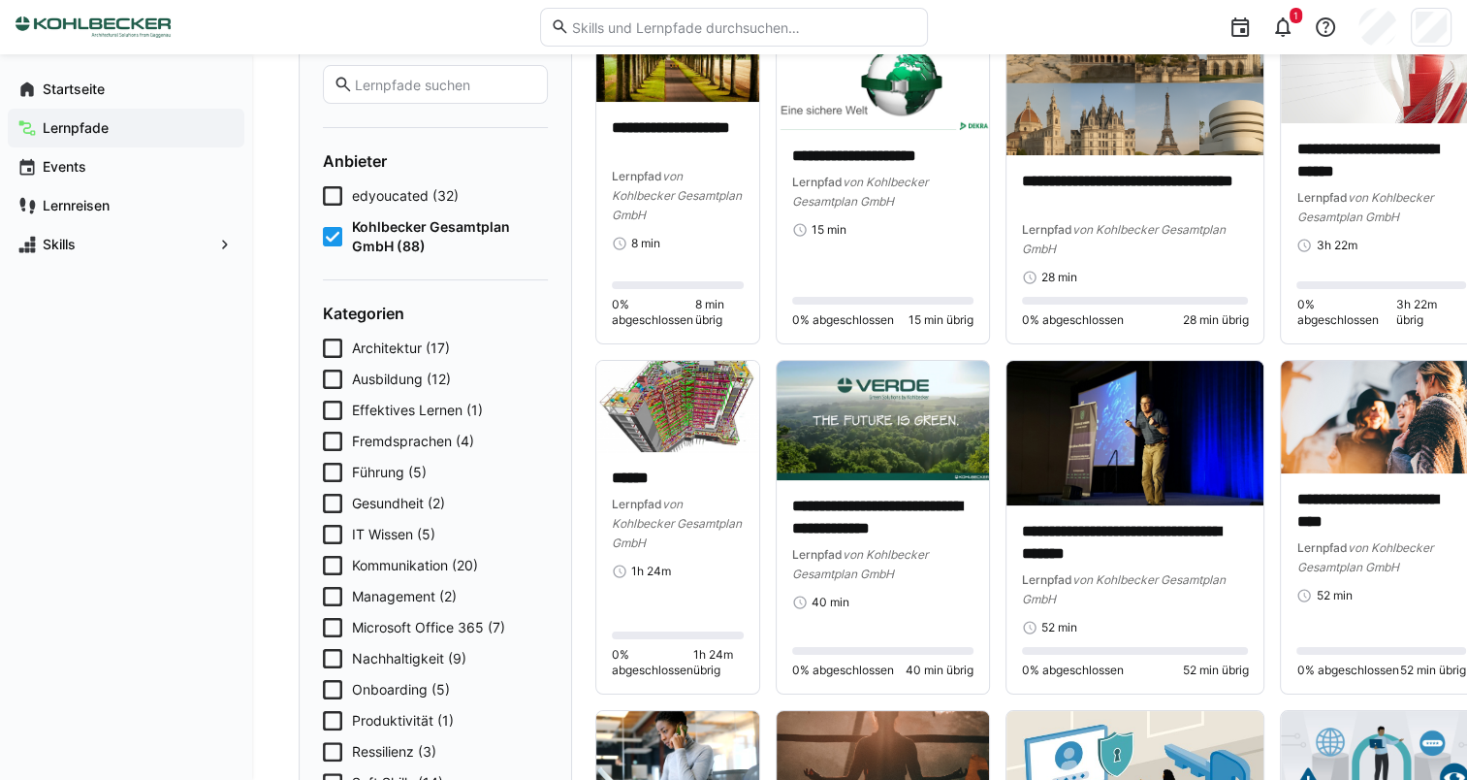
click at [394, 477] on span "Führung (5)" at bounding box center [389, 472] width 75 height 19
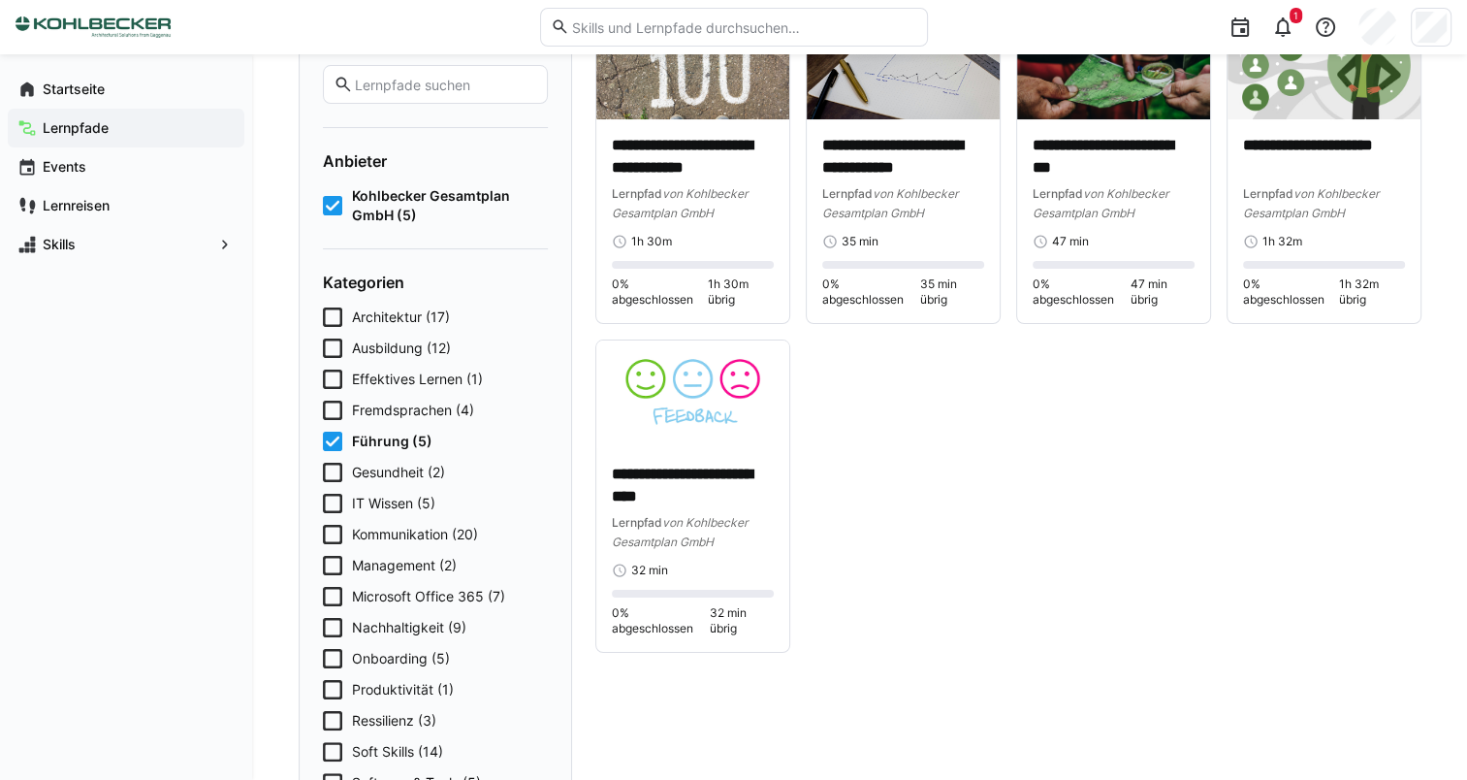
click at [410, 429] on div "Architektur (17) Ausbildung (12) Effektives Lernen (1) Fremdsprachen (4) Führun…" at bounding box center [435, 571] width 225 height 528
click at [396, 435] on span "Führung (5)" at bounding box center [392, 441] width 80 height 19
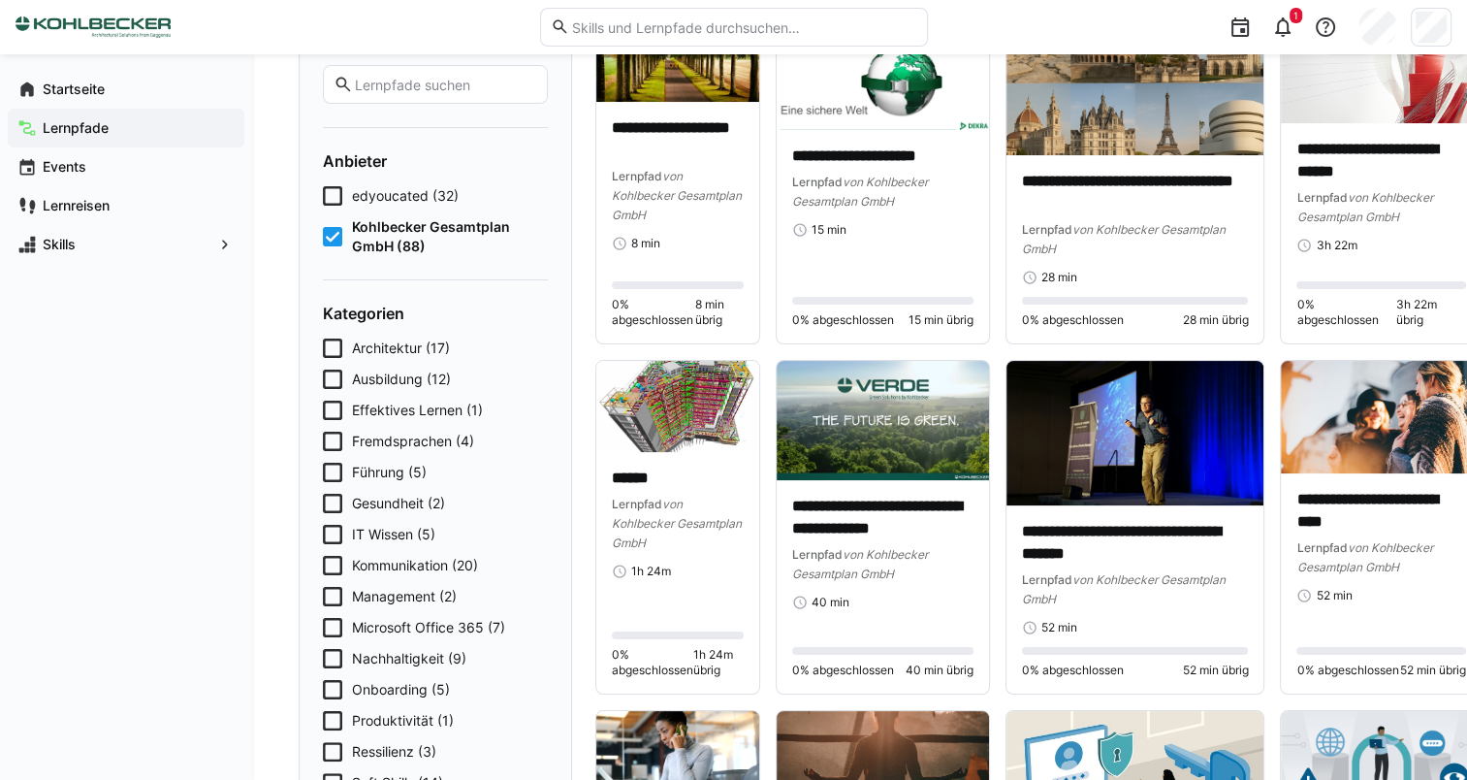
click at [408, 408] on span "Effektives Lernen (1)" at bounding box center [417, 410] width 131 height 19
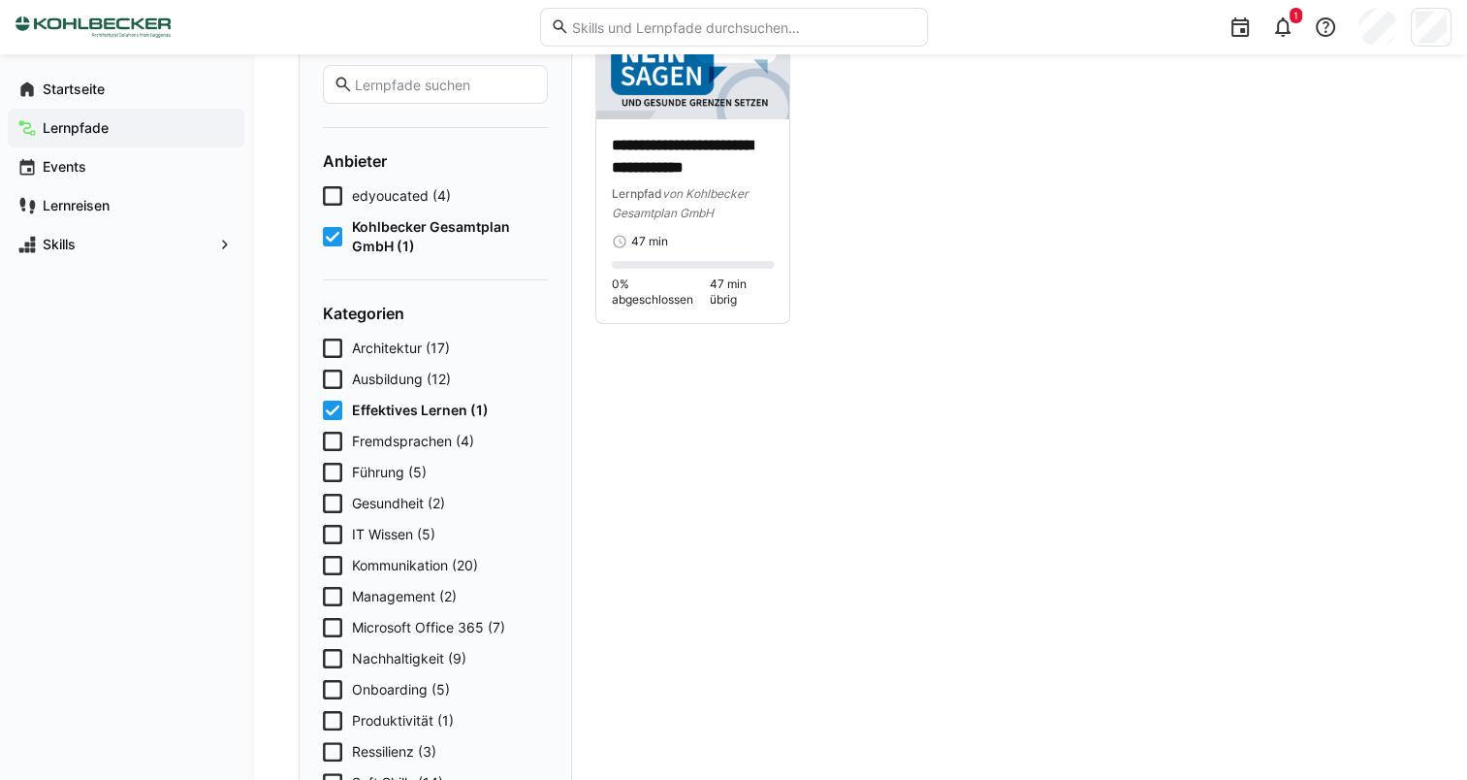
click at [408, 408] on span "Effektives Lernen (1)" at bounding box center [420, 410] width 137 height 19
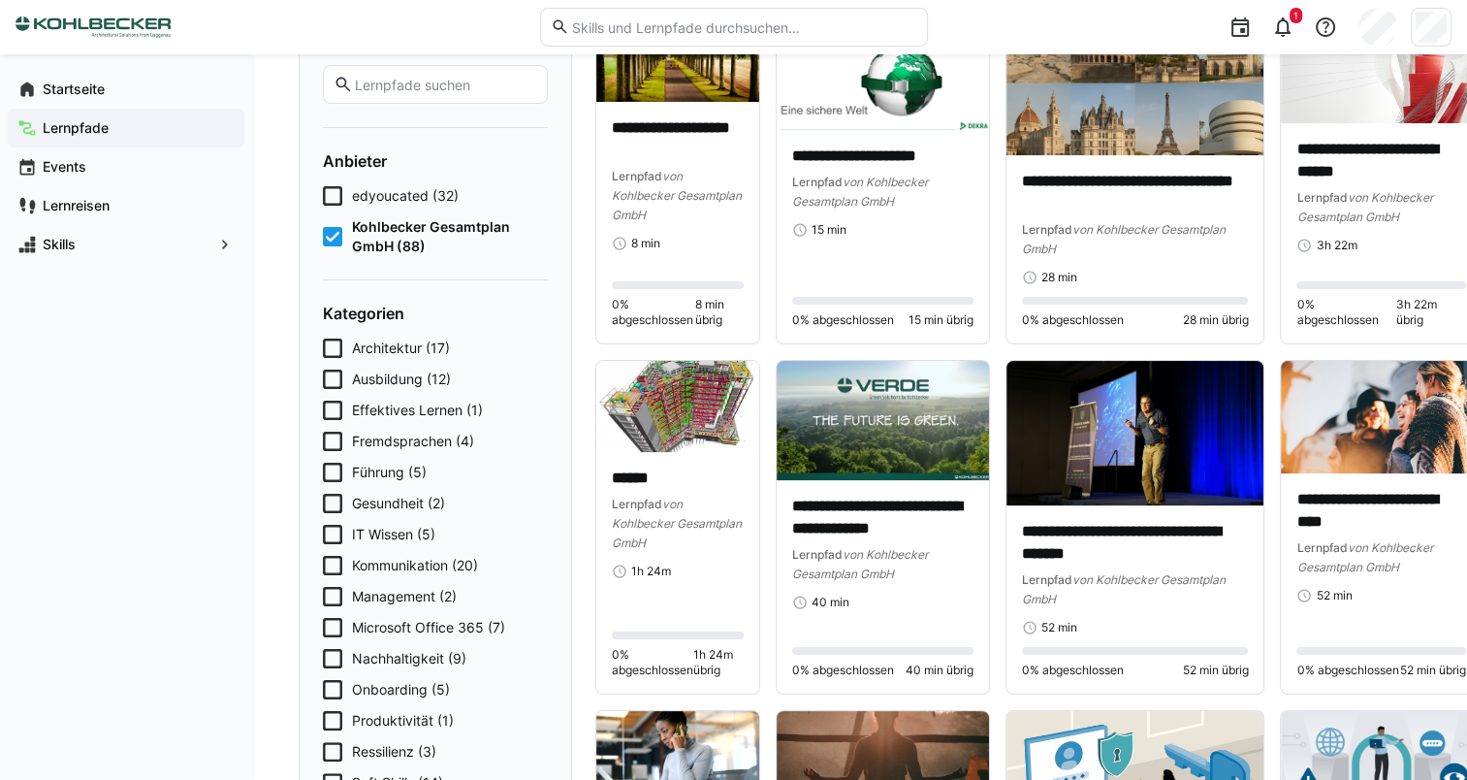
click at [428, 352] on span "Architektur (17)" at bounding box center [401, 347] width 98 height 19
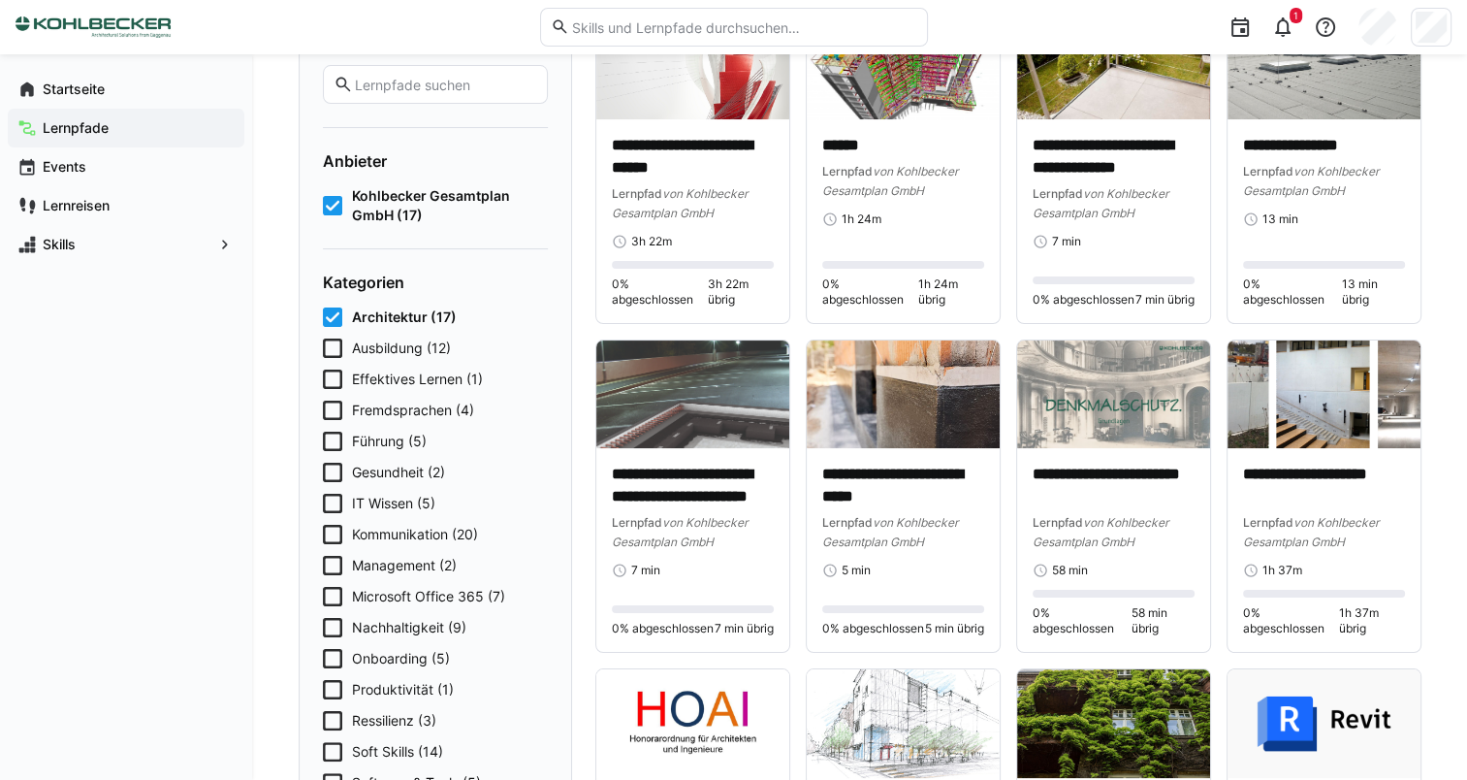
scroll to position [97, 0]
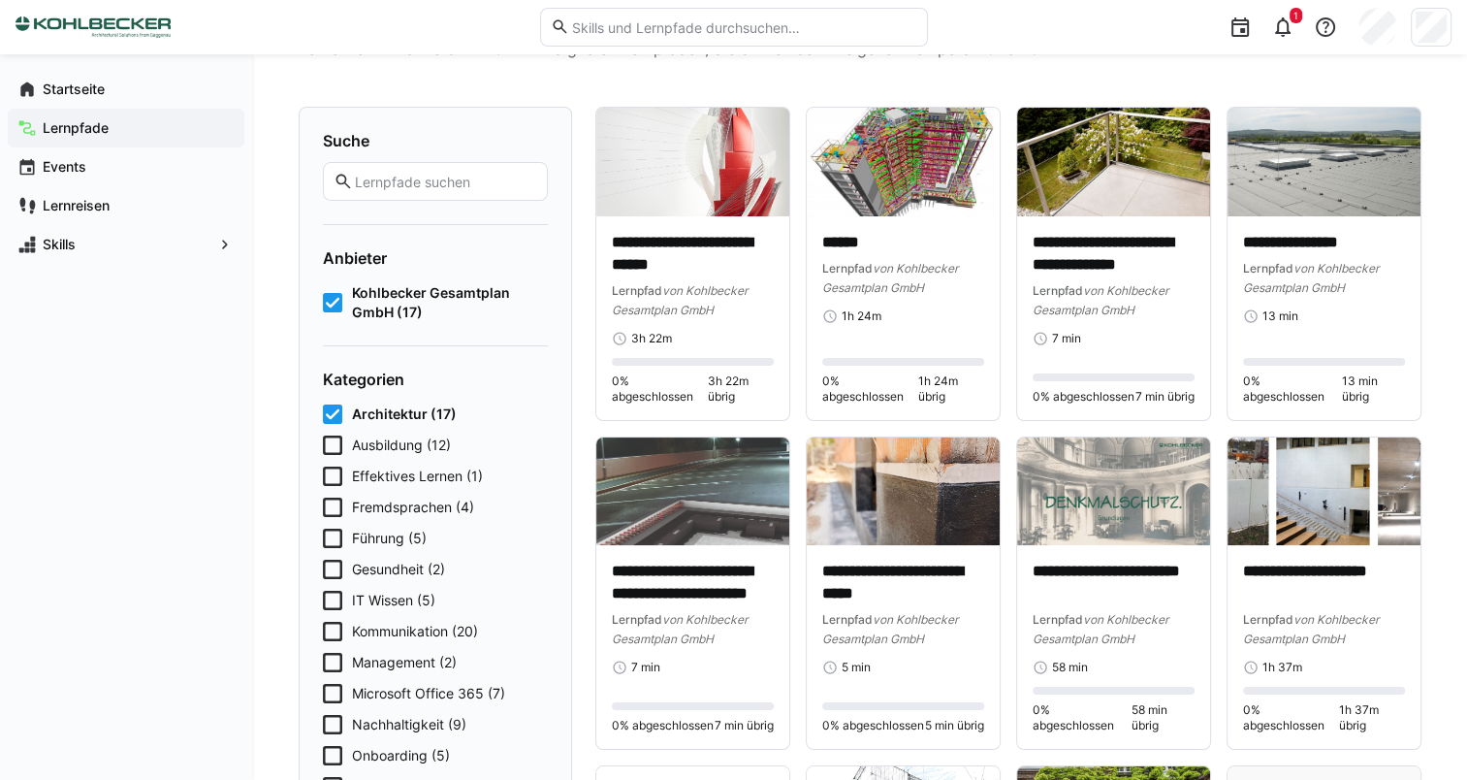
click at [380, 404] on span "Architektur (17)" at bounding box center [404, 413] width 105 height 19
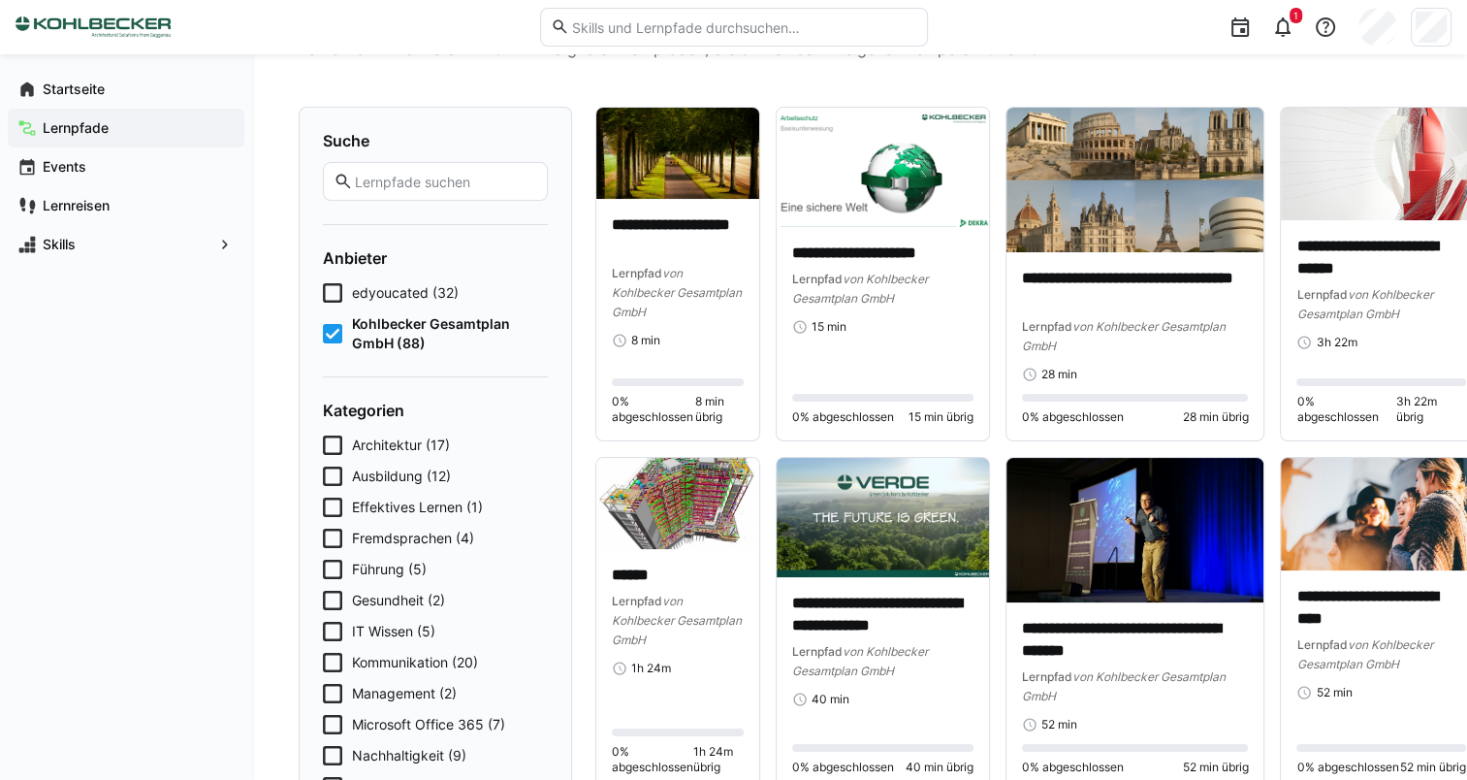
click at [431, 184] on input "text" at bounding box center [445, 181] width 184 height 17
type input "onboarding"
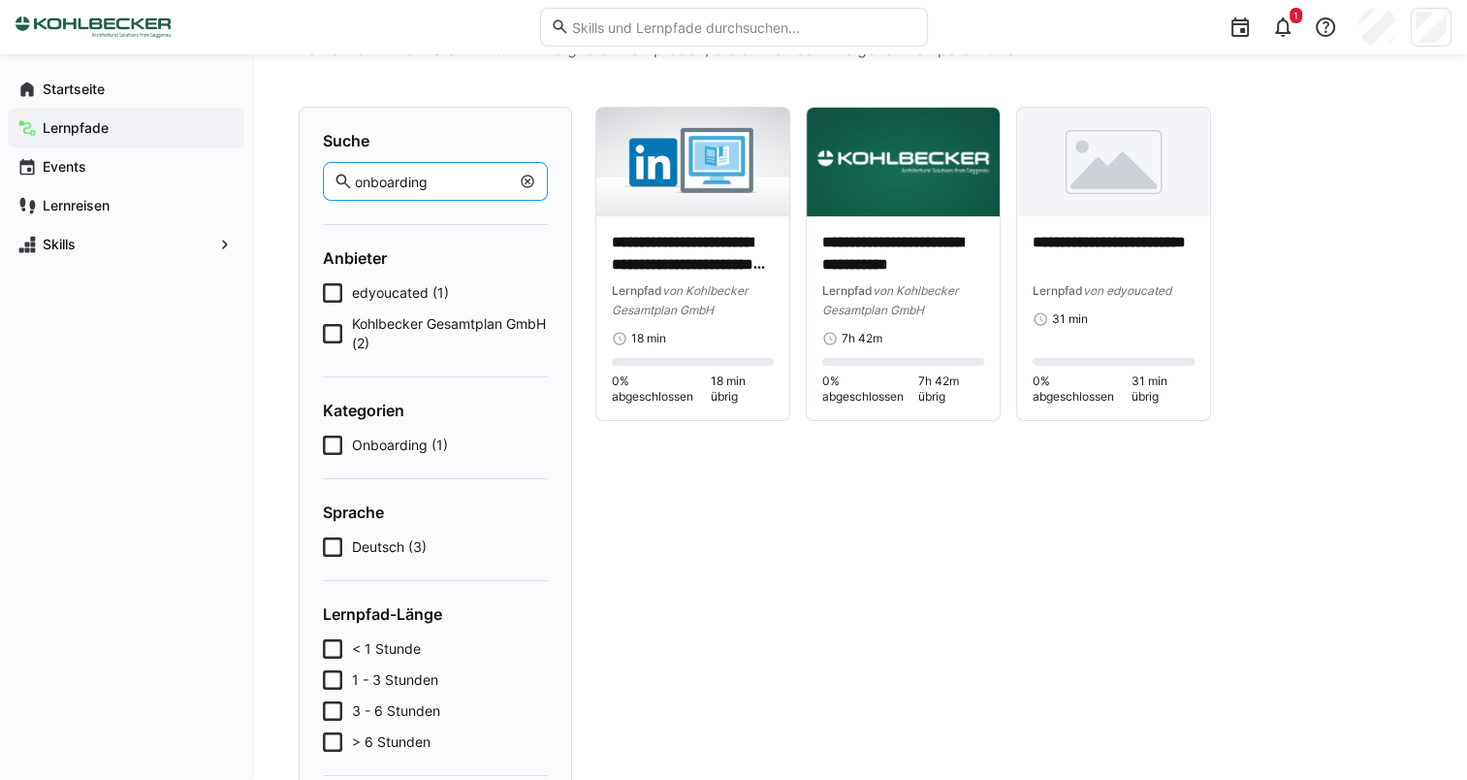
click at [438, 328] on span "Kohlbecker Gesamtplan GmbH (2)" at bounding box center [450, 333] width 196 height 39
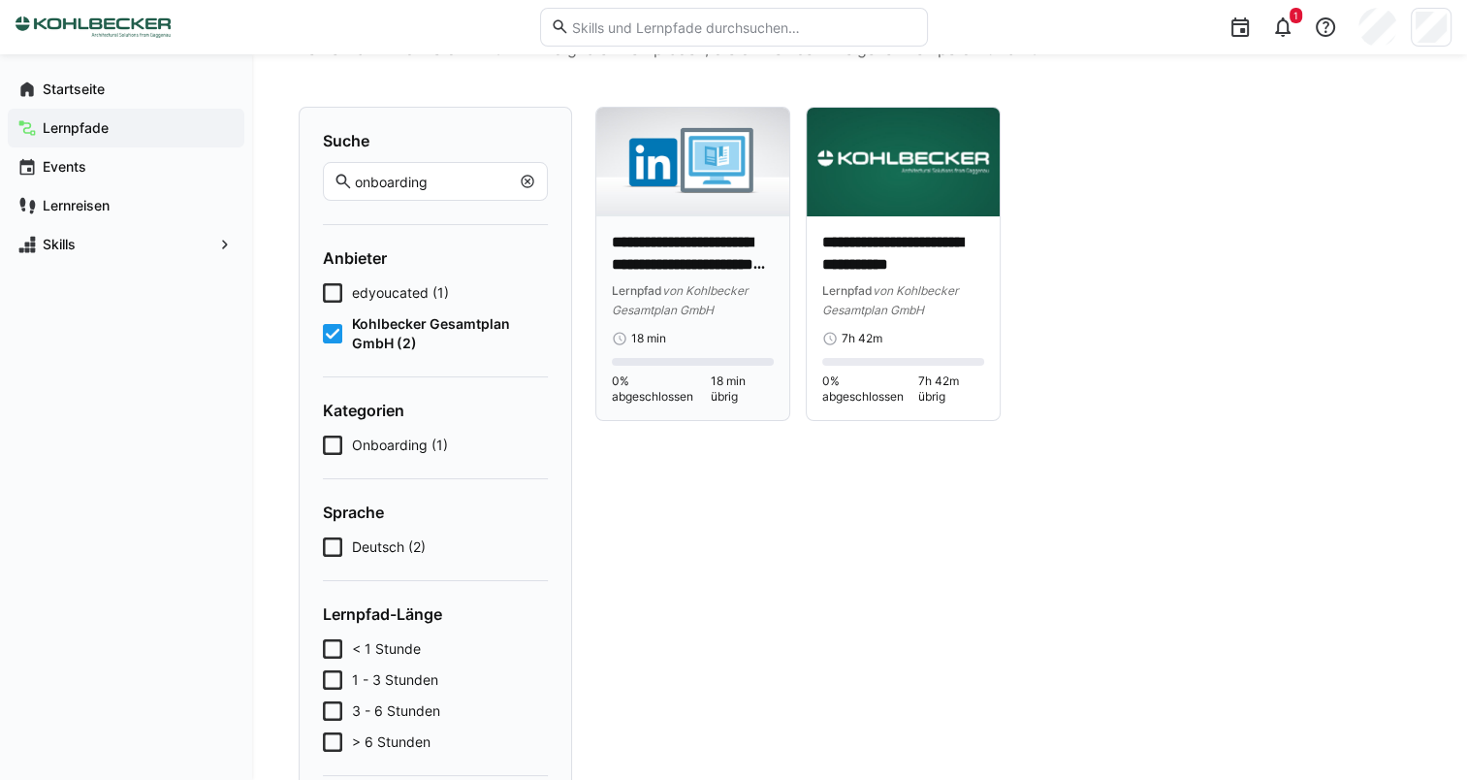
click at [680, 255] on p "**********" at bounding box center [693, 254] width 162 height 45
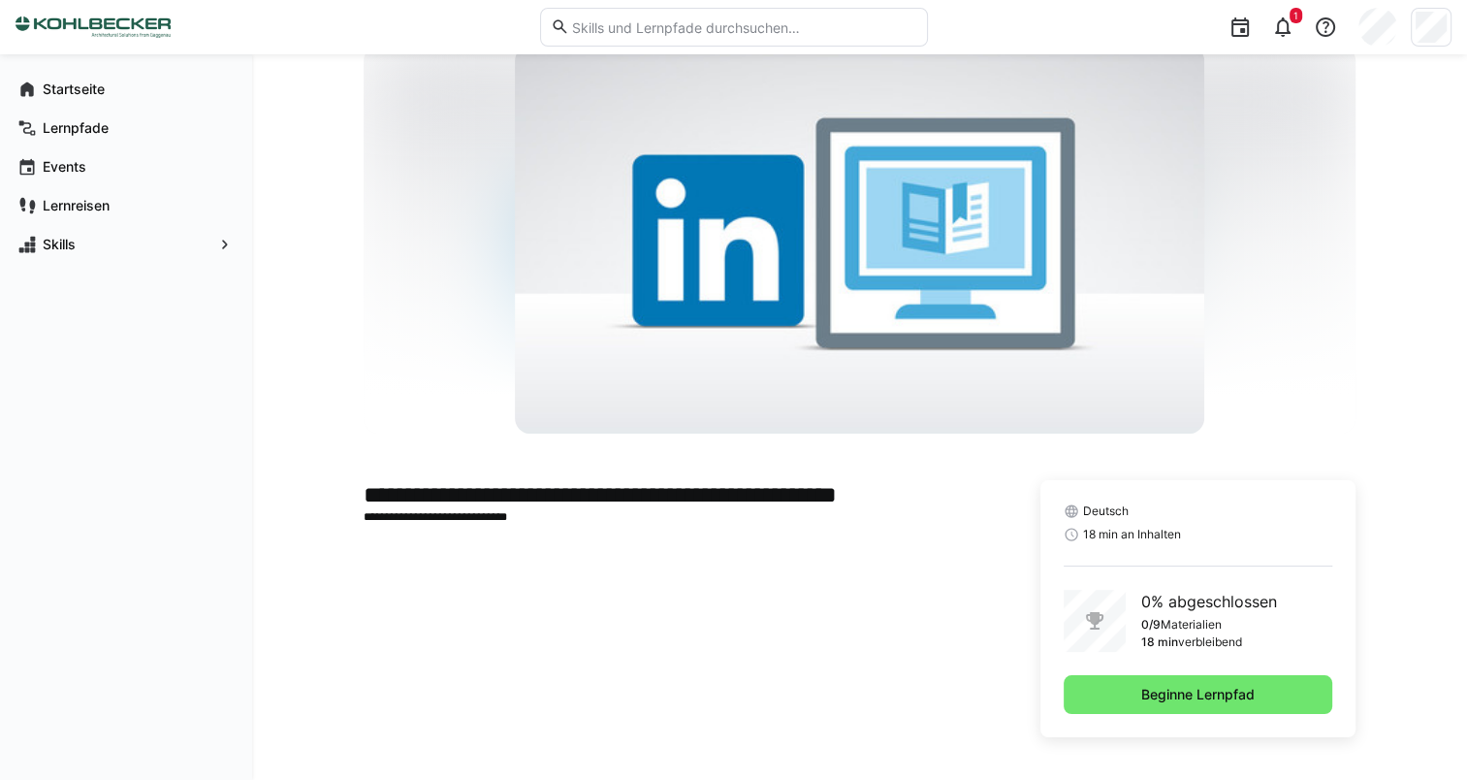
scroll to position [58, 0]
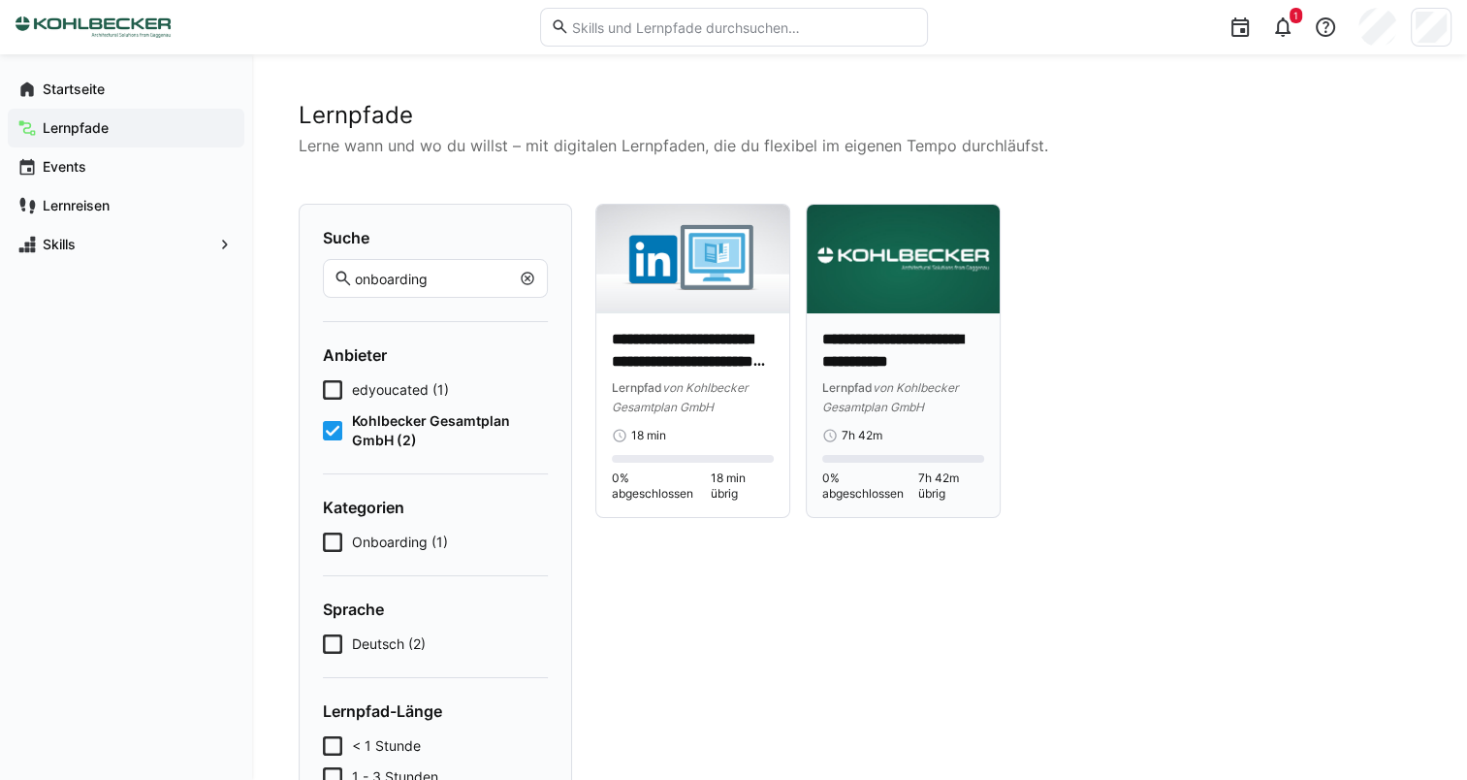
click at [863, 345] on p "**********" at bounding box center [903, 351] width 162 height 45
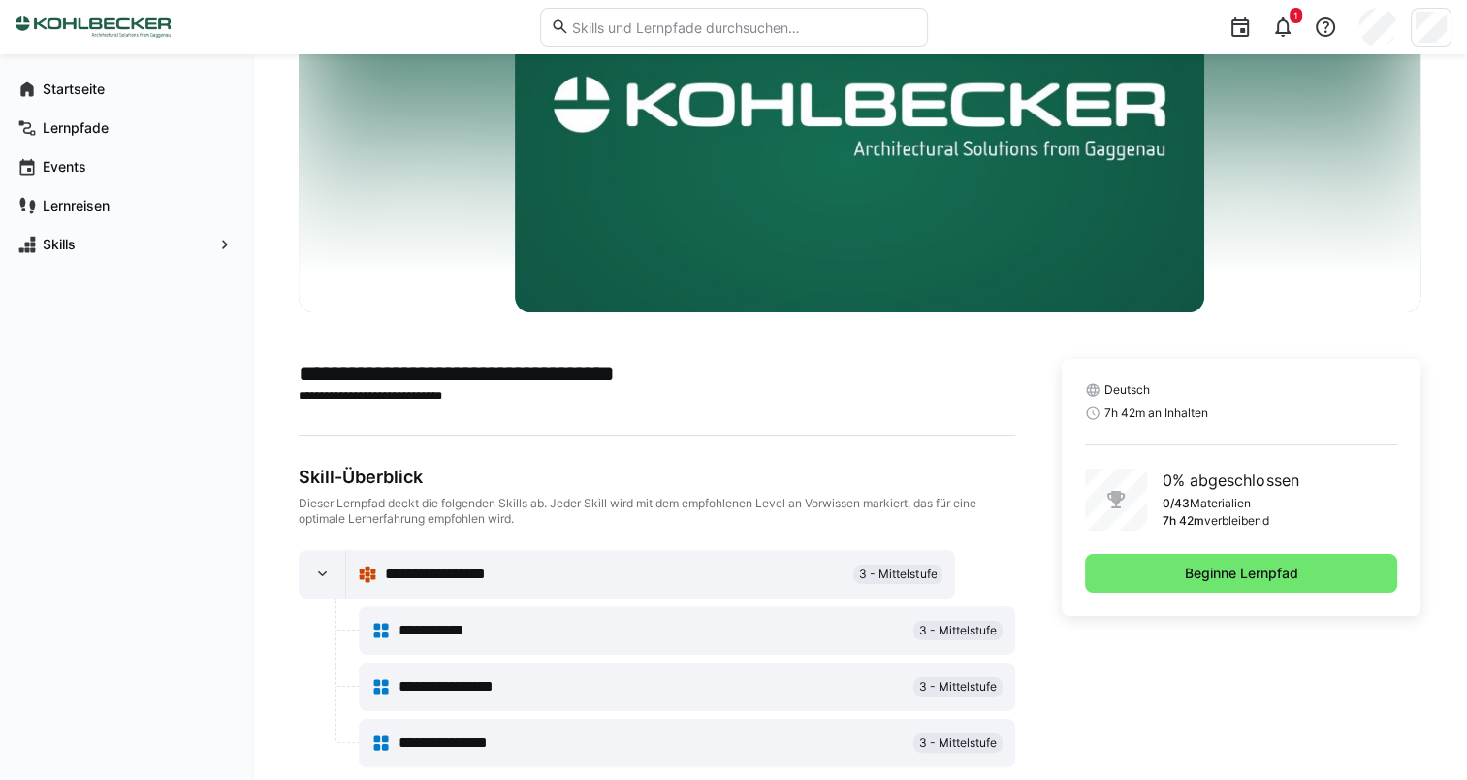
scroll to position [209, 0]
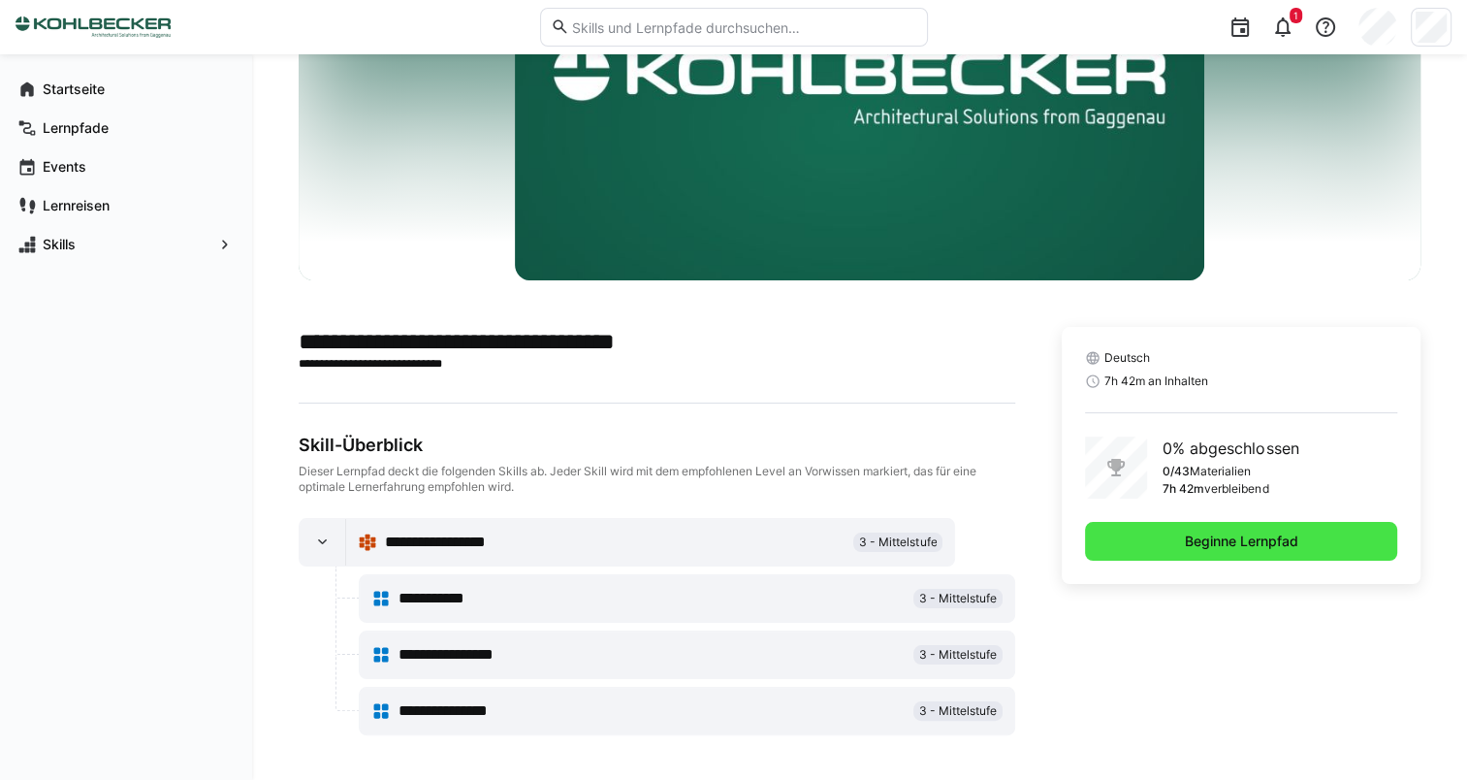
click at [1237, 550] on span "Beginne Lernpfad" at bounding box center [1241, 540] width 119 height 19
